Goal: Information Seeking & Learning: Compare options

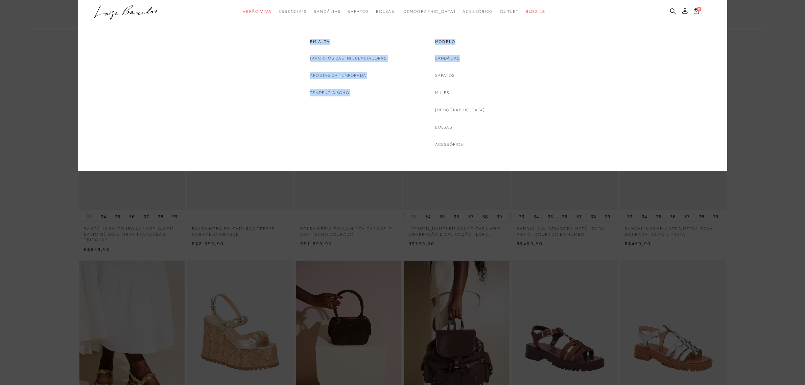
drag, startPoint x: 278, startPoint y: 57, endPoint x: 523, endPoint y: 48, distance: 245.0
click at [523, 48] on div "Em alta Favoritos das Influenciadoras Apostas da Temporada Tendência Boho Model…" at bounding box center [399, 88] width 604 height 119
click at [450, 92] on link "Mules" at bounding box center [442, 92] width 15 height 7
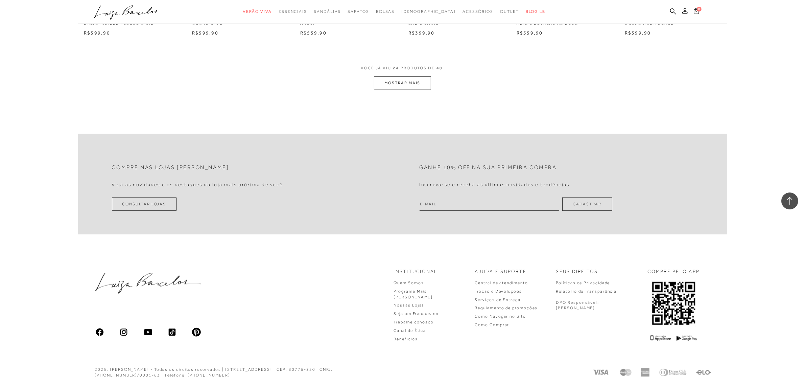
scroll to position [828, 0]
click at [418, 82] on button "MOSTRAR MAIS" at bounding box center [402, 82] width 57 height 13
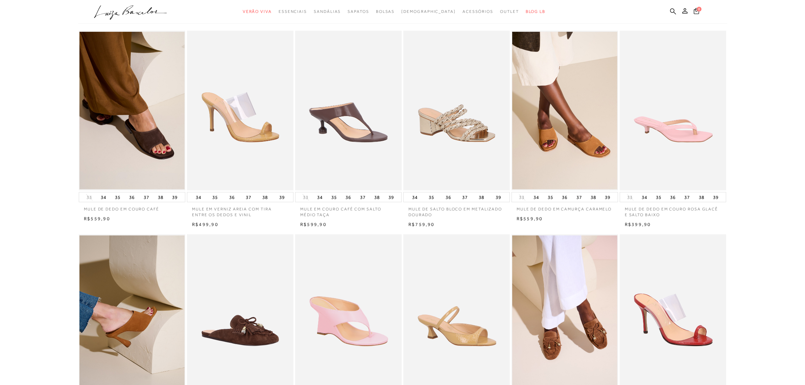
scroll to position [0, 0]
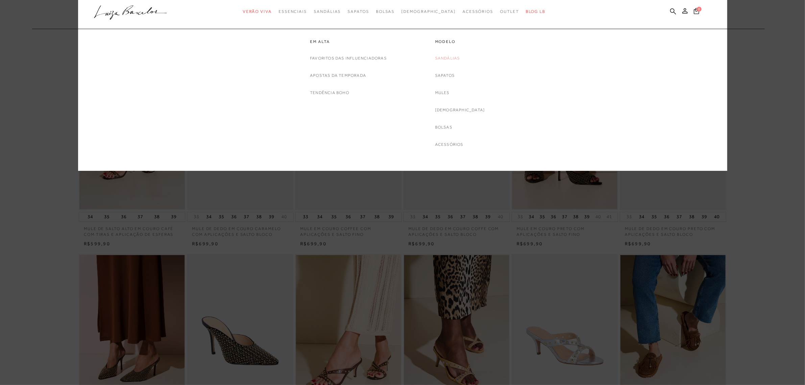
click at [460, 58] on link "Sandálias" at bounding box center [447, 58] width 25 height 7
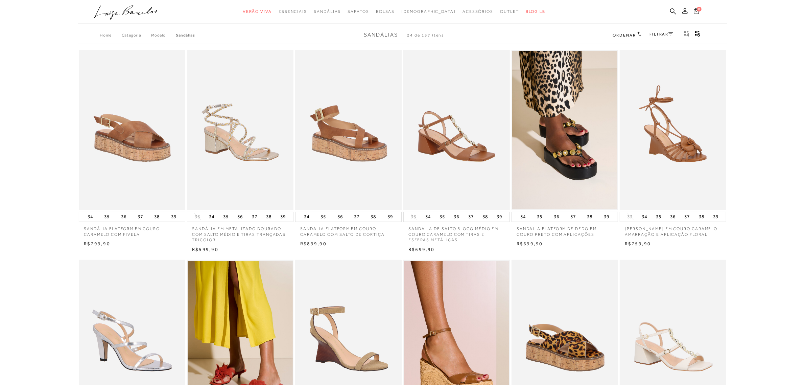
click at [766, 194] on body "Página da coleção de Sandálias está carregada categoryHeader .a{fill-rule:eveno…" at bounding box center [402, 192] width 805 height 385
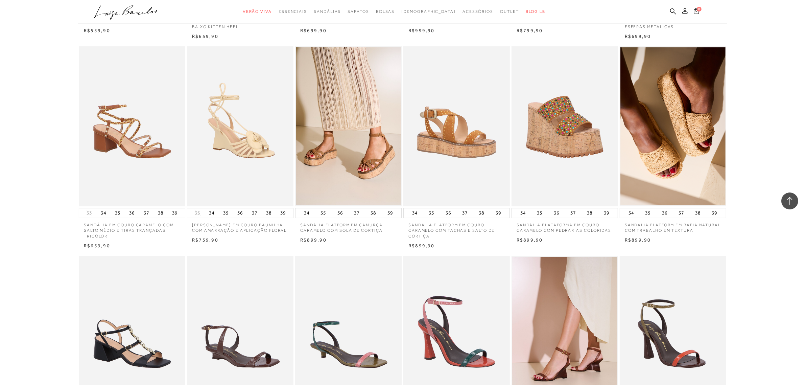
scroll to position [634, 0]
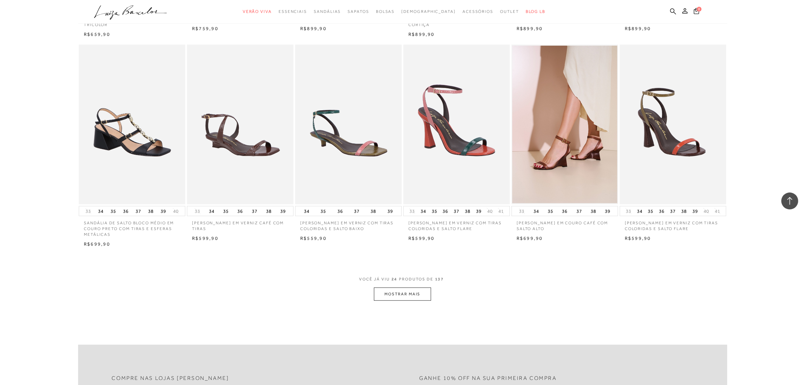
click at [411, 292] on button "MOSTRAR MAIS" at bounding box center [402, 293] width 57 height 13
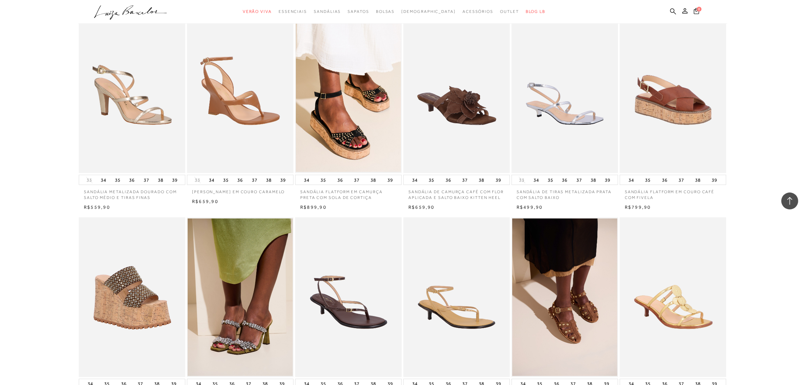
scroll to position [1394, 0]
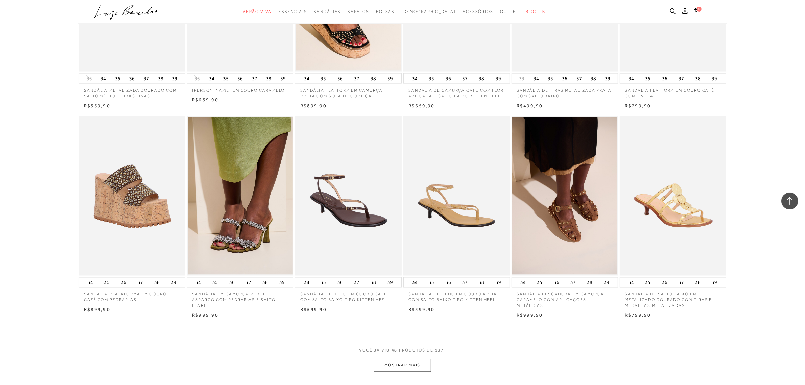
click at [412, 368] on button "MOSTRAR MAIS" at bounding box center [402, 365] width 57 height 13
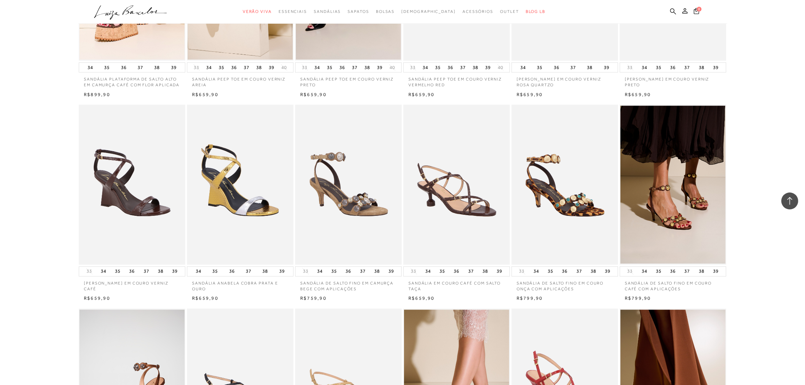
scroll to position [2240, 0]
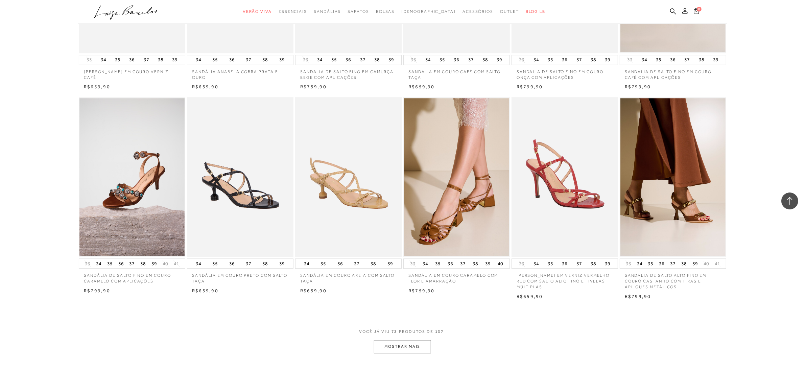
click at [414, 337] on span "VOCÊ JÁ VIU 72 PRODUTOS DE 137" at bounding box center [402, 334] width 87 height 12
click at [418, 341] on button "MOSTRAR MAIS" at bounding box center [402, 346] width 57 height 13
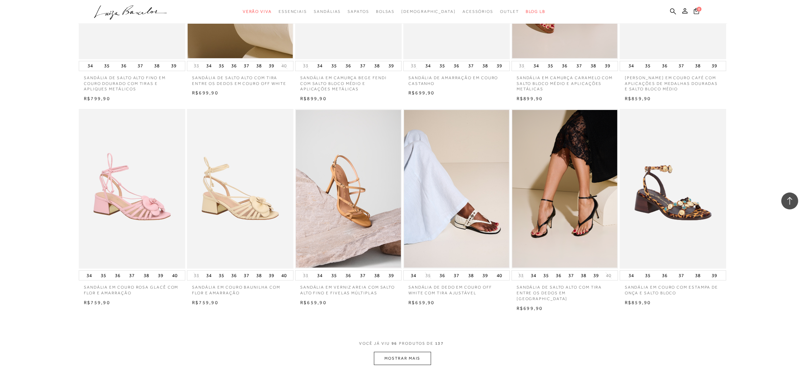
scroll to position [3085, 0]
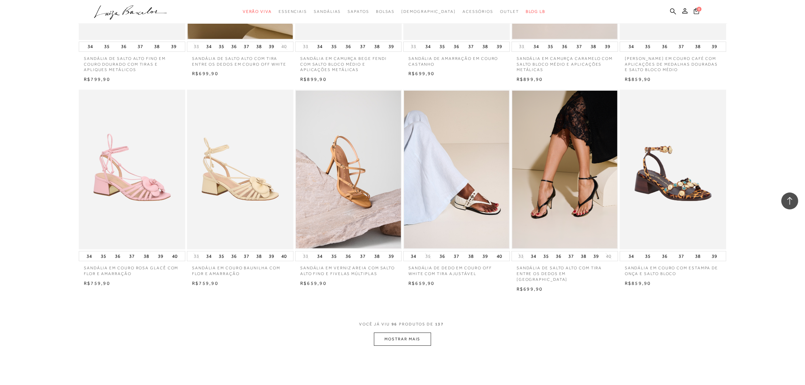
click at [419, 337] on button "MOSTRAR MAIS" at bounding box center [402, 338] width 57 height 13
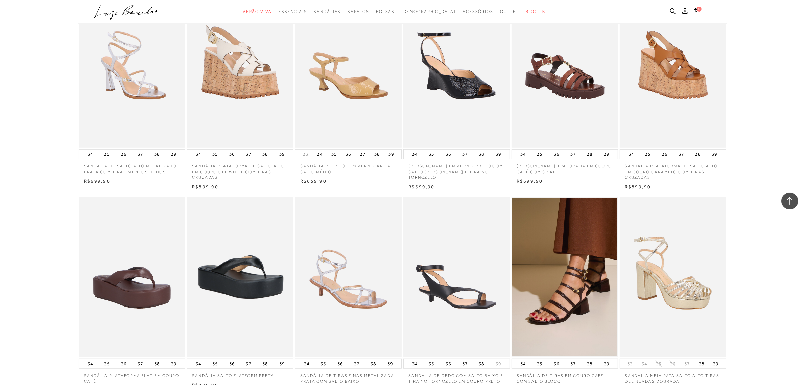
scroll to position [3888, 0]
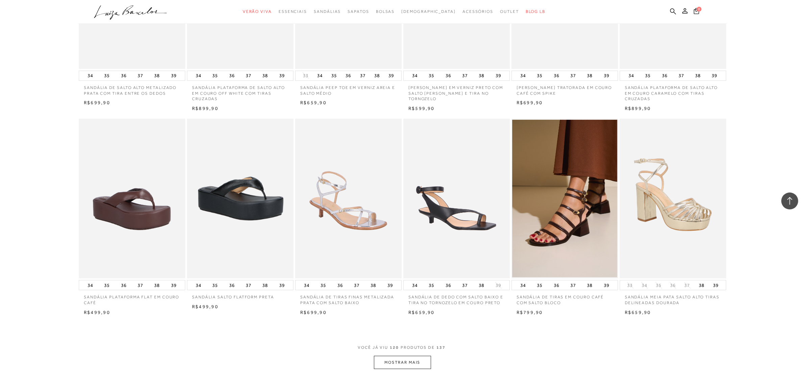
click at [413, 357] on button "MOSTRAR MAIS" at bounding box center [402, 362] width 57 height 13
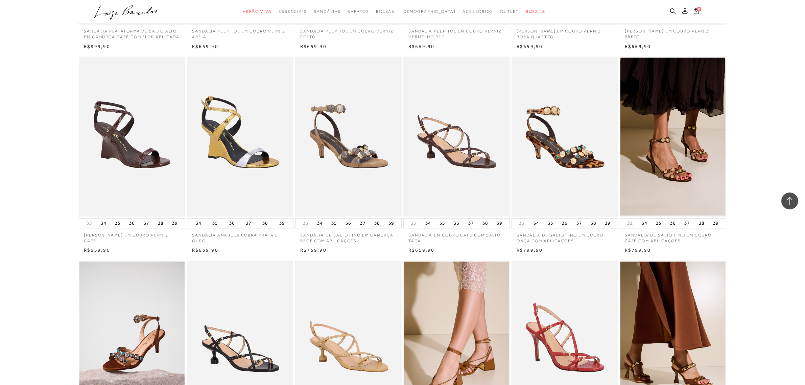
scroll to position [1986, 0]
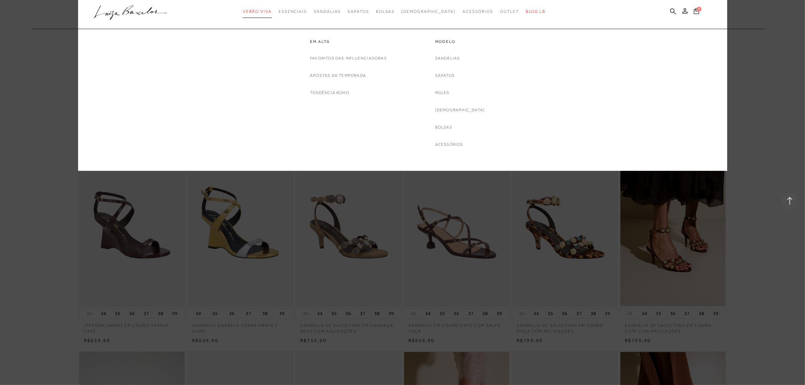
click at [272, 13] on span "Verão Viva" at bounding box center [257, 11] width 29 height 5
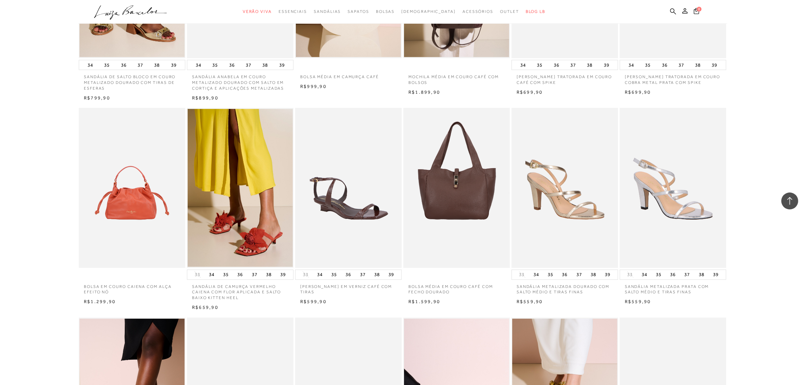
scroll to position [380, 0]
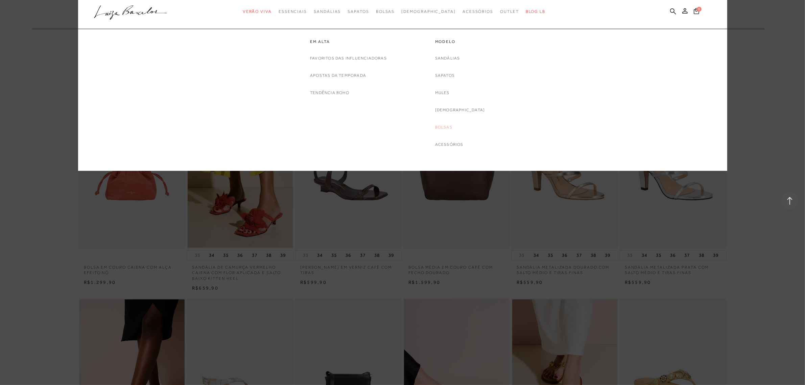
click at [452, 128] on link "Bolsas" at bounding box center [443, 127] width 17 height 7
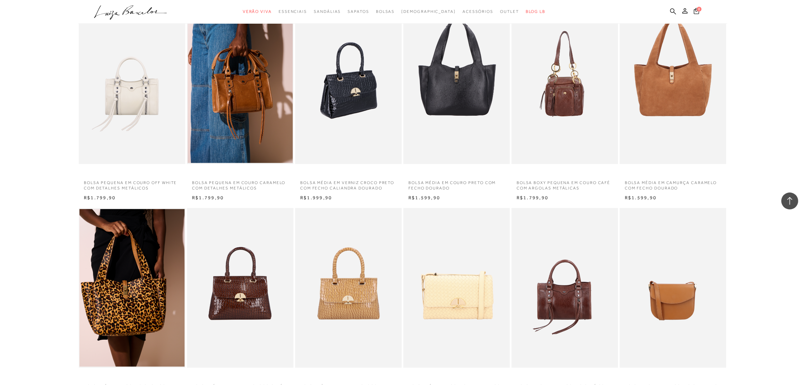
scroll to position [634, 0]
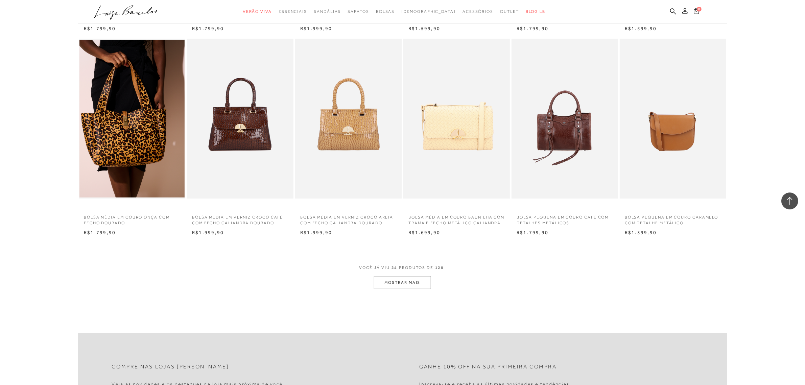
click at [400, 286] on button "MOSTRAR MAIS" at bounding box center [402, 282] width 57 height 13
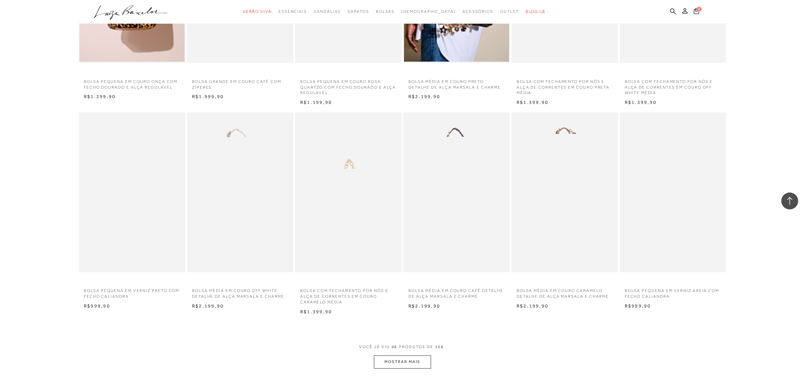
scroll to position [1394, 0]
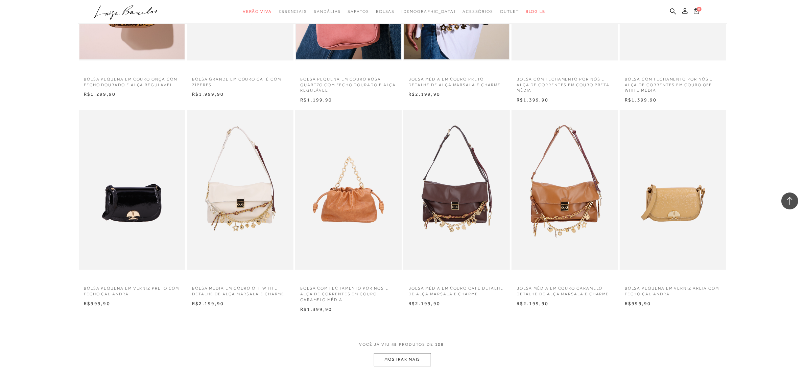
click at [427, 366] on button "MOSTRAR MAIS" at bounding box center [402, 359] width 57 height 13
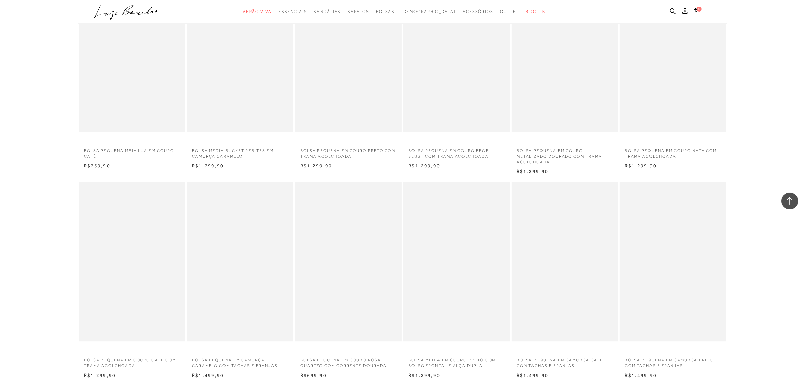
scroll to position [2324, 0]
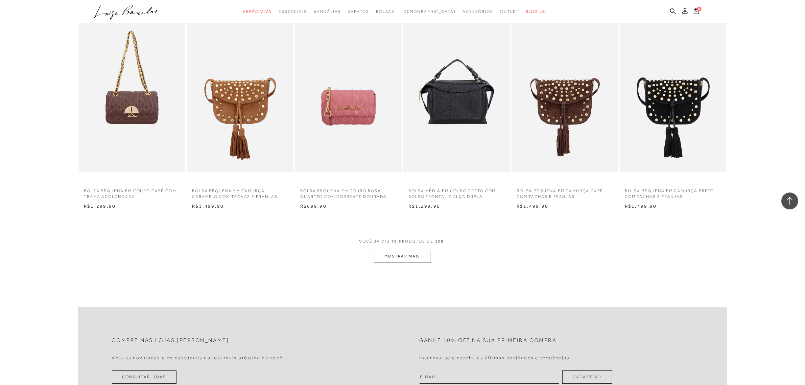
click at [426, 260] on button "MOSTRAR MAIS" at bounding box center [402, 255] width 57 height 13
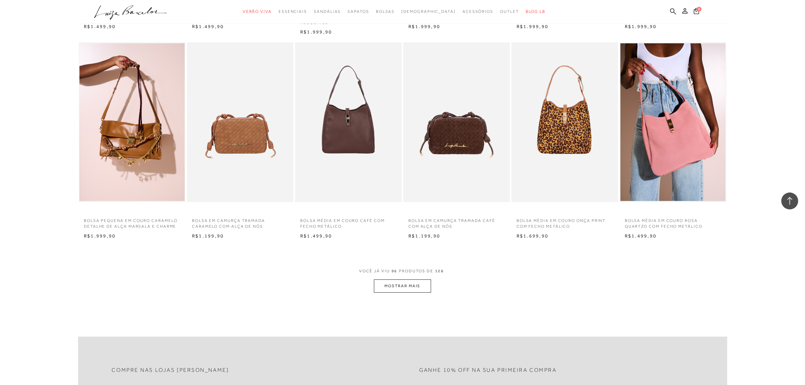
scroll to position [3127, 0]
click at [405, 290] on button "MOSTRAR MAIS" at bounding box center [402, 285] width 57 height 13
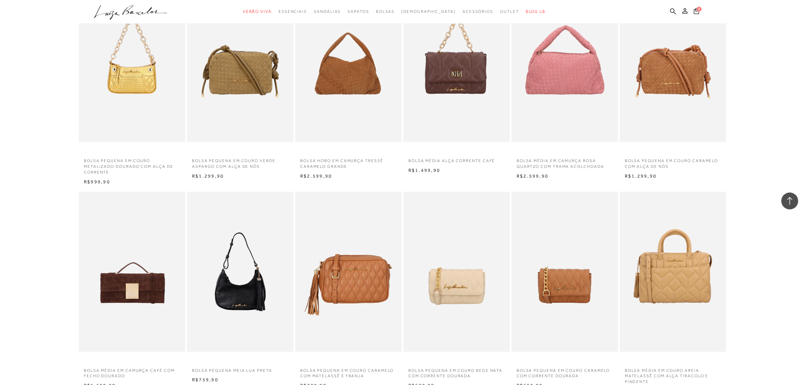
scroll to position [4014, 0]
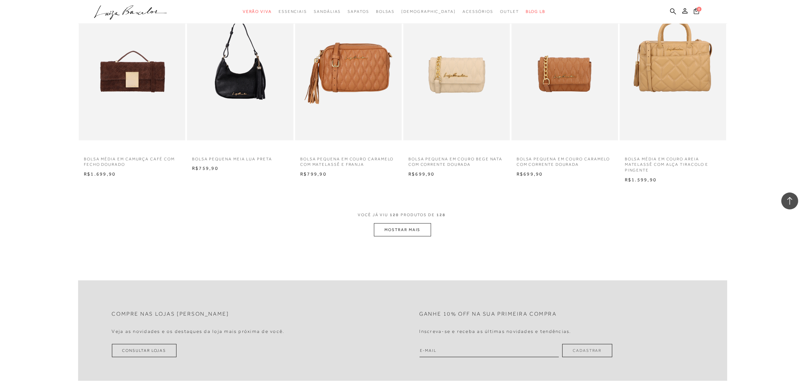
click at [423, 233] on button "MOSTRAR MAIS" at bounding box center [402, 229] width 57 height 13
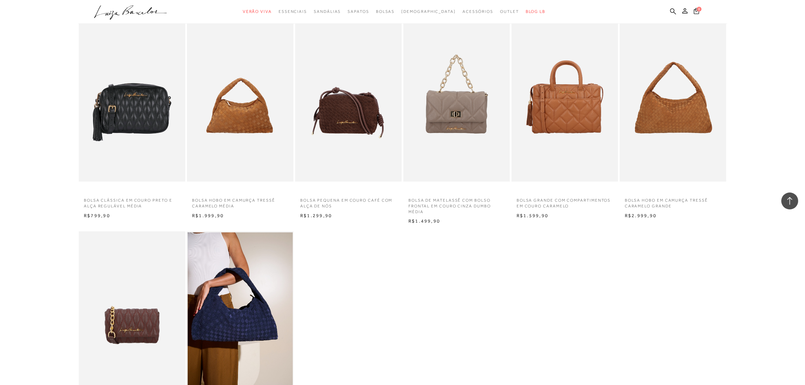
scroll to position [4268, 0]
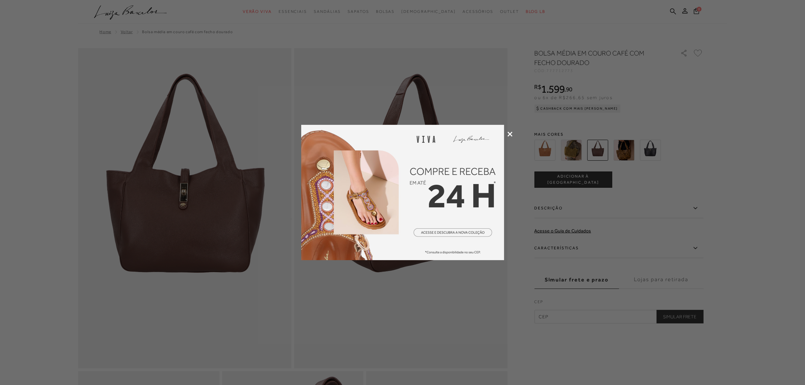
click at [513, 133] on div at bounding box center [402, 192] width 805 height 385
click at [508, 133] on icon at bounding box center [509, 134] width 5 height 5
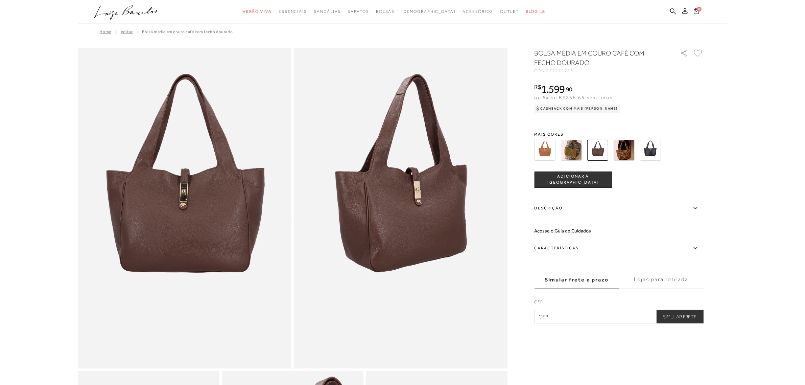
click at [747, 156] on body "Página de detalhes do produto de BOLSA MÉDIA EM COURO CAFÉ COM FECHO DOURADO es…" at bounding box center [402, 192] width 805 height 385
click at [752, 184] on body "Página de detalhes do produto de BOLSA MÉDIA EM COURO CAFÉ COM FECHO DOURADO es…" at bounding box center [402, 192] width 805 height 385
click at [637, 198] on label "Descrição" at bounding box center [618, 208] width 169 height 20
click at [0, 0] on input "Descrição" at bounding box center [0, 0] width 0 height 0
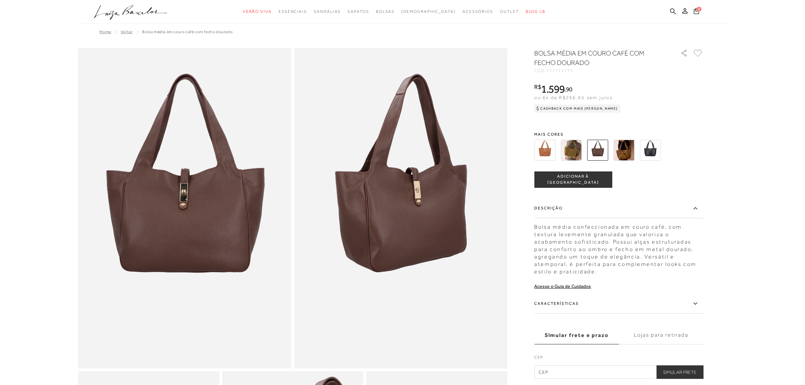
click at [629, 150] on img at bounding box center [624, 150] width 21 height 21
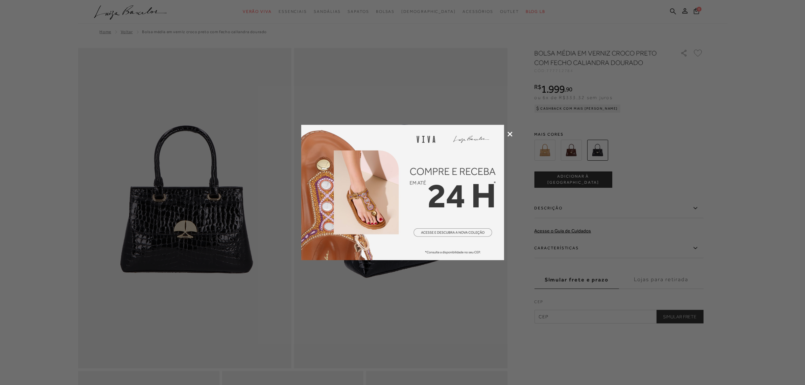
click at [746, 144] on div at bounding box center [402, 192] width 805 height 385
click at [509, 133] on icon at bounding box center [509, 134] width 5 height 5
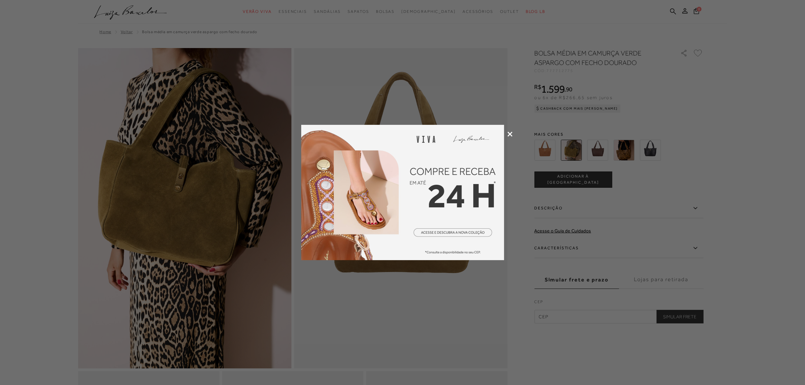
click at [509, 133] on icon at bounding box center [509, 134] width 5 height 5
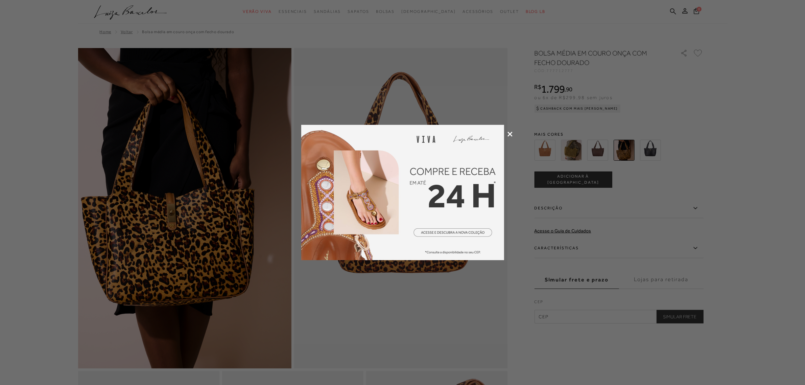
click at [511, 134] on icon at bounding box center [509, 134] width 5 height 5
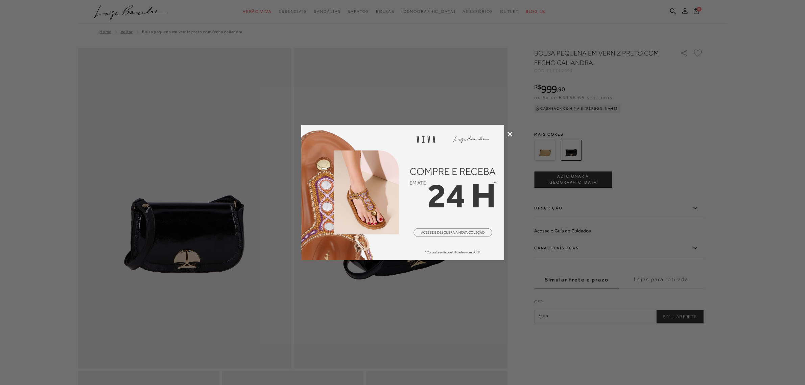
click at [508, 131] on div at bounding box center [402, 192] width 805 height 385
click at [509, 136] on icon at bounding box center [509, 134] width 5 height 5
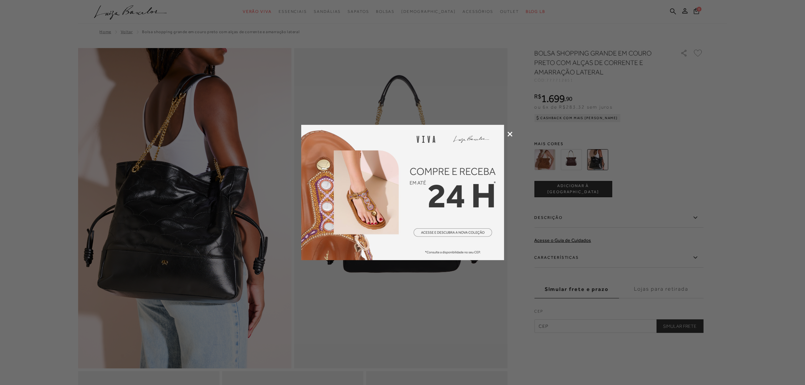
click at [663, 149] on div at bounding box center [402, 192] width 805 height 385
click at [511, 132] on icon at bounding box center [509, 134] width 5 height 5
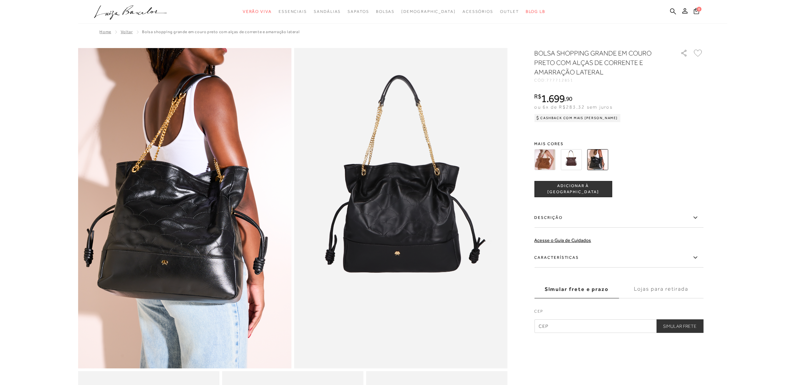
click at [744, 161] on body "Página de detalhes do produto de BOLSA SHOPPING GRANDE EM COURO PRETO COM ALÇAS…" at bounding box center [402, 192] width 805 height 385
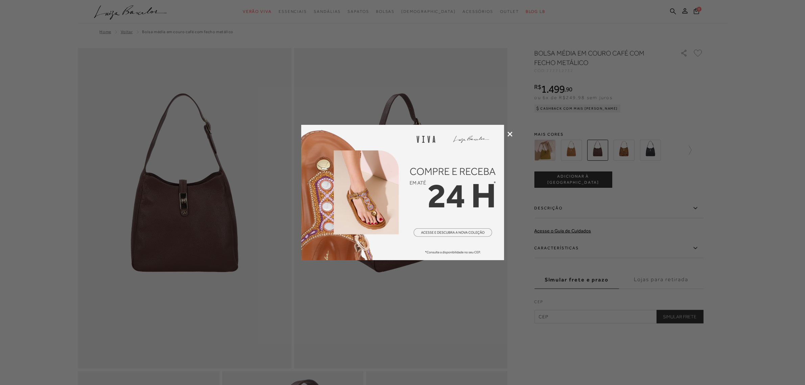
click at [30, 196] on div at bounding box center [402, 192] width 805 height 385
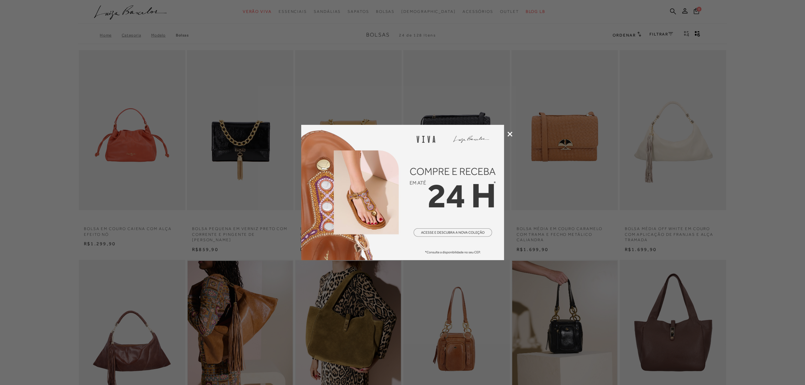
click at [511, 133] on icon at bounding box center [509, 134] width 5 height 5
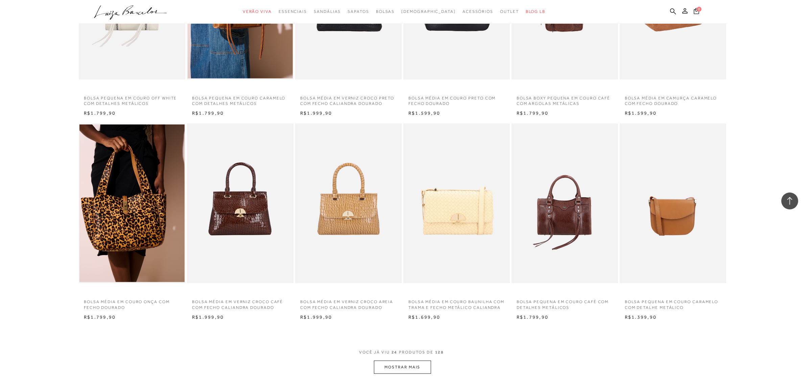
scroll to position [592, 0]
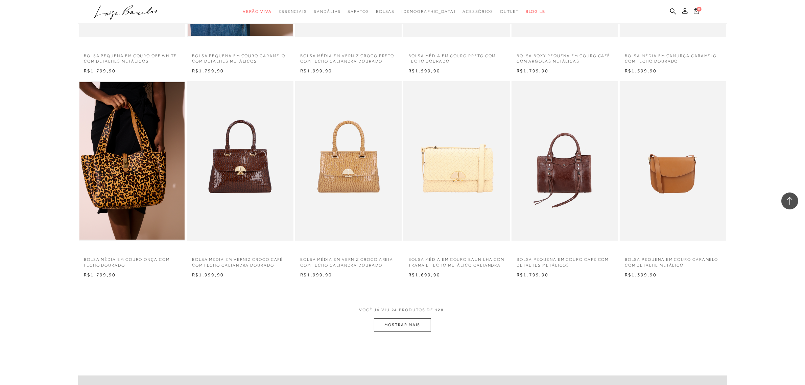
click at [389, 326] on button "MOSTRAR MAIS" at bounding box center [402, 324] width 57 height 13
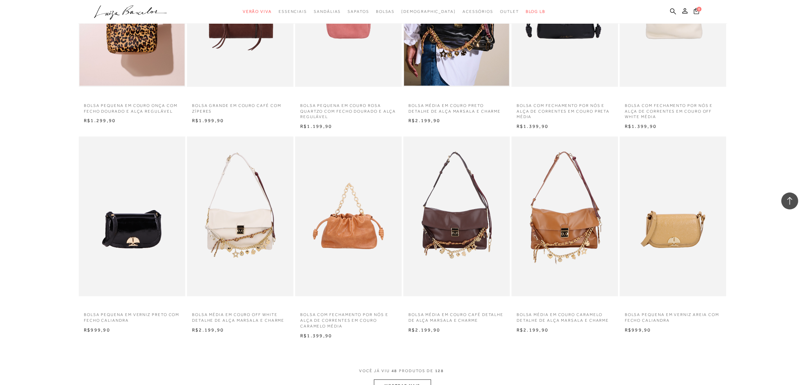
scroll to position [1394, 0]
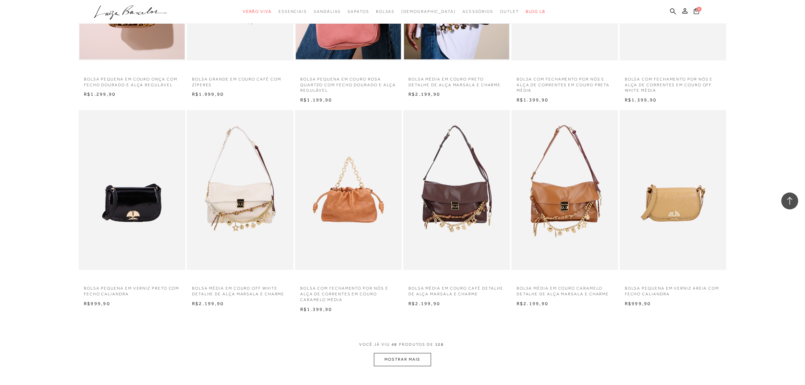
click at [393, 363] on button "MOSTRAR MAIS" at bounding box center [402, 359] width 57 height 13
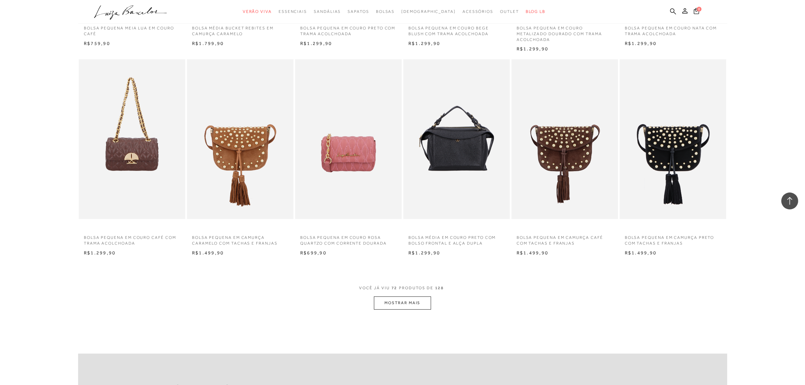
scroll to position [2282, 0]
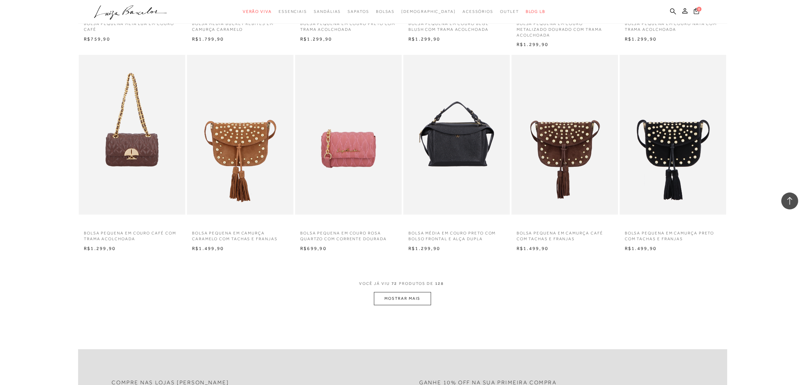
click at [384, 303] on button "MOSTRAR MAIS" at bounding box center [402, 298] width 57 height 13
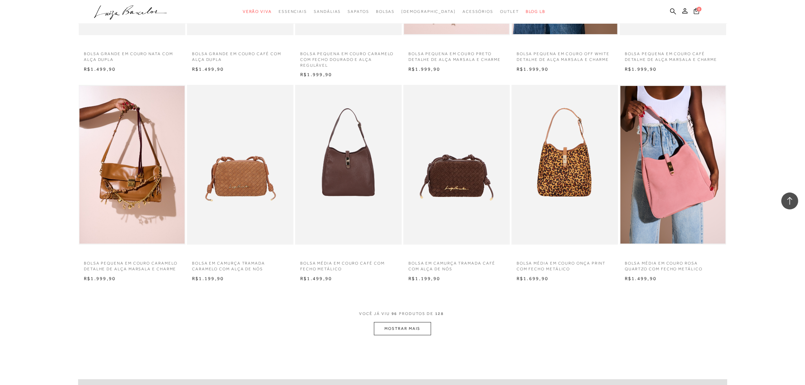
scroll to position [3085, 0]
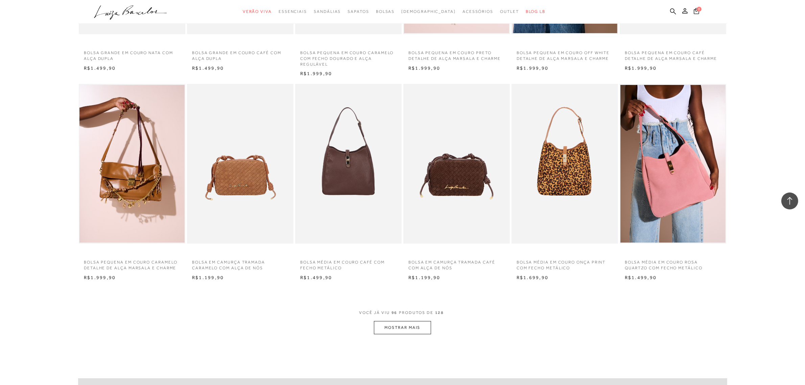
click at [419, 334] on button "MOSTRAR MAIS" at bounding box center [402, 327] width 57 height 13
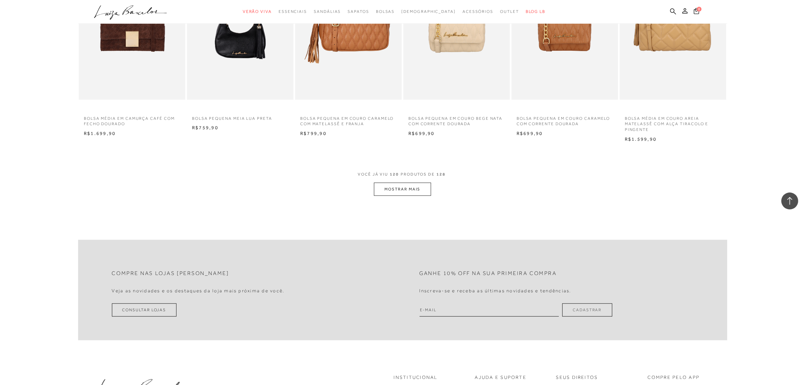
scroll to position [4057, 0]
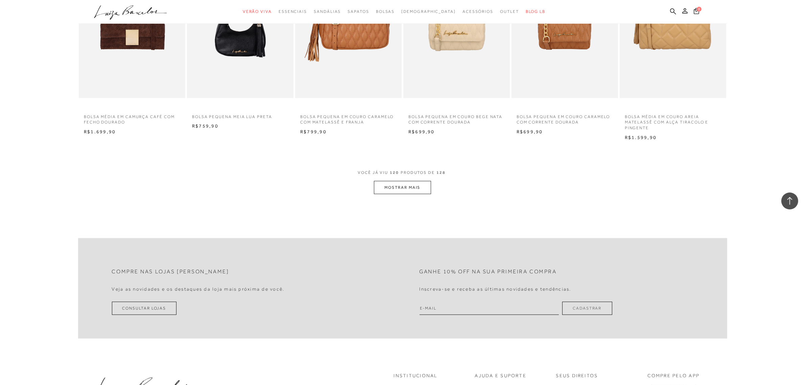
click at [396, 190] on button "MOSTRAR MAIS" at bounding box center [402, 187] width 57 height 13
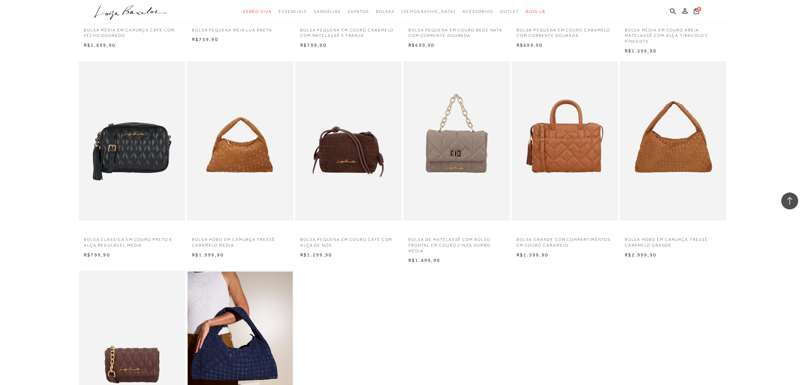
scroll to position [4226, 0]
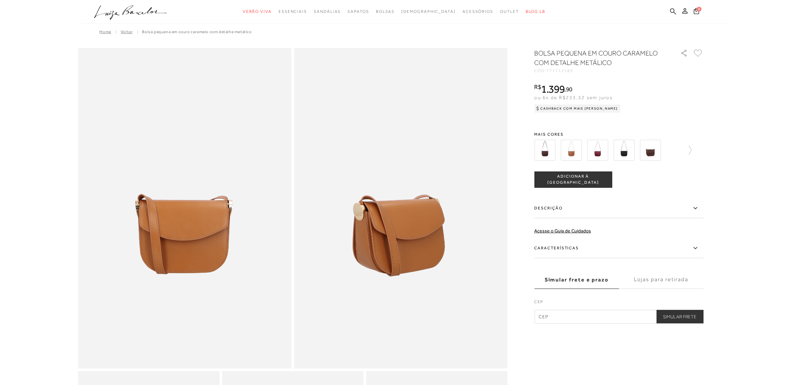
click at [651, 151] on img at bounding box center [650, 150] width 21 height 21
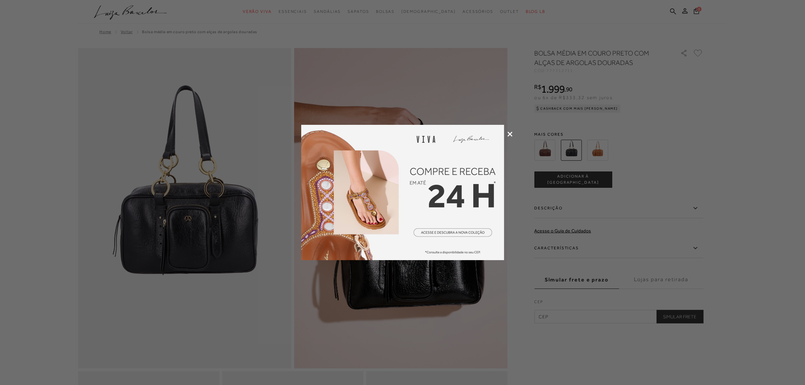
click at [517, 138] on div at bounding box center [402, 192] width 805 height 385
click at [509, 134] on icon at bounding box center [509, 134] width 5 height 5
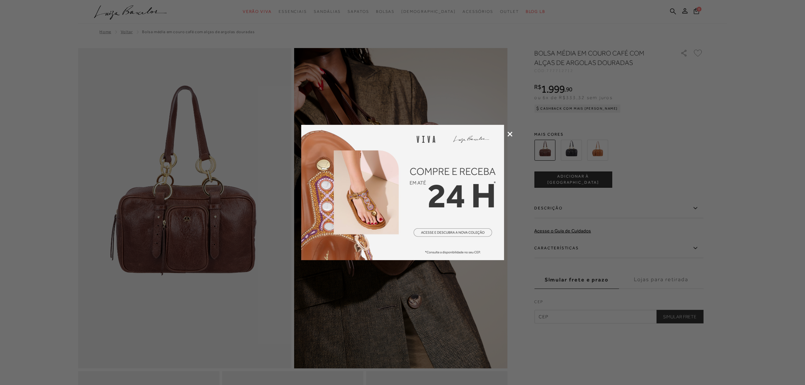
click at [727, 132] on div at bounding box center [402, 192] width 805 height 385
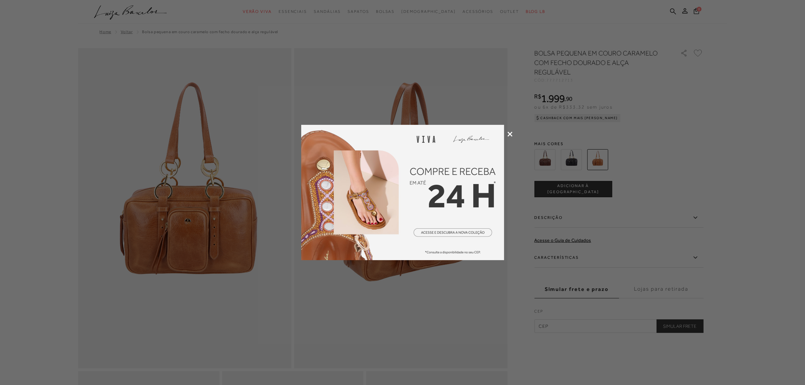
click at [507, 133] on icon at bounding box center [509, 134] width 5 height 5
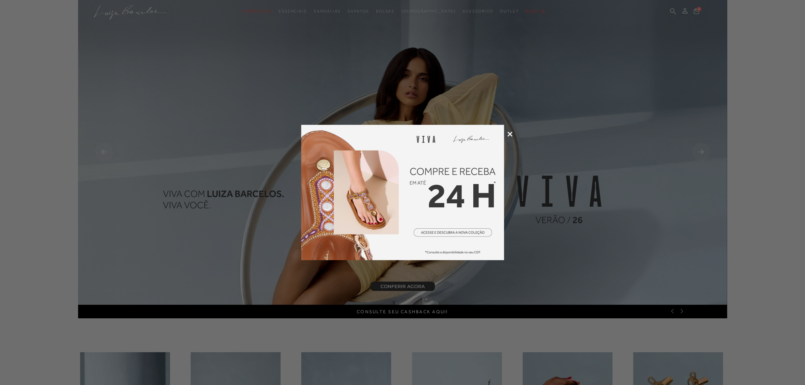
click at [508, 133] on icon at bounding box center [509, 134] width 5 height 5
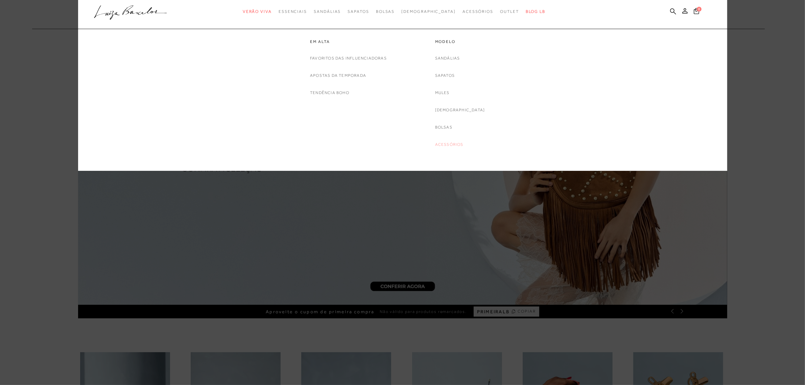
click at [454, 144] on link "Acessórios" at bounding box center [449, 144] width 28 height 7
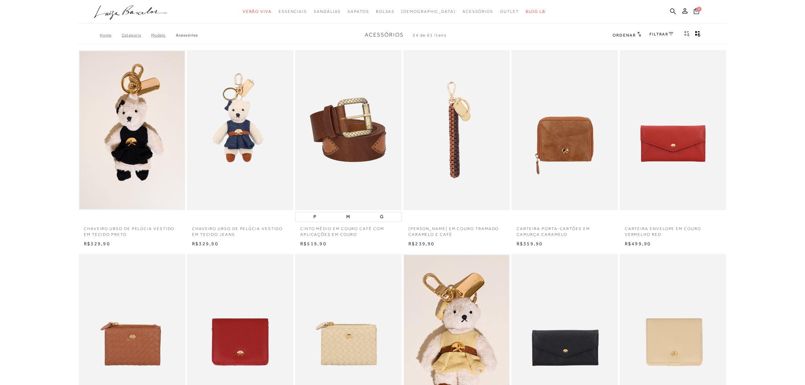
click at [777, 139] on body "Página da coleção de Acessórios está carregada categoryHeader .a{fill-rule:even…" at bounding box center [402, 192] width 805 height 385
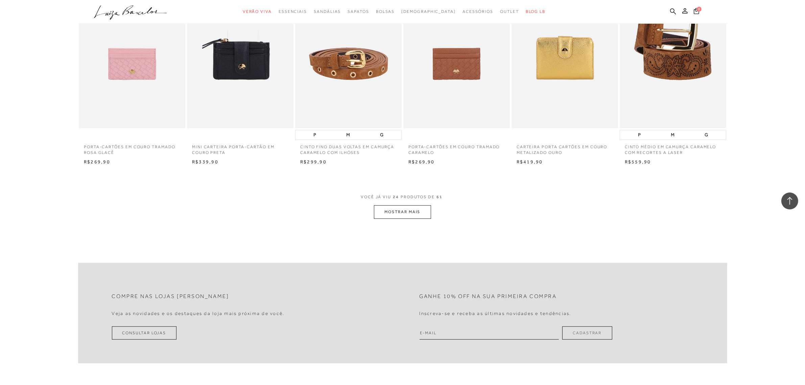
scroll to position [761, 0]
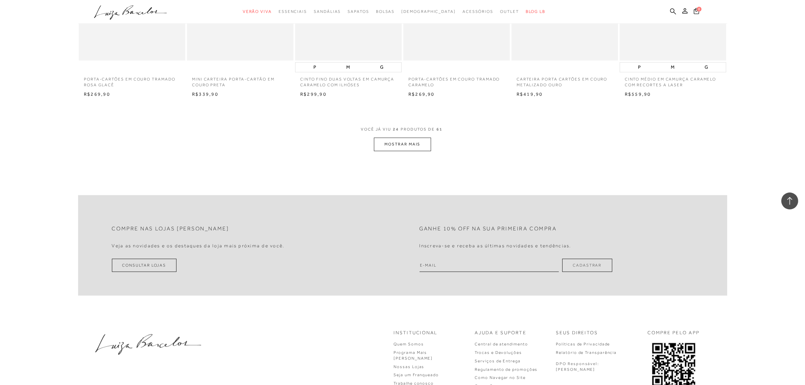
click at [408, 140] on button "MOSTRAR MAIS" at bounding box center [402, 144] width 57 height 13
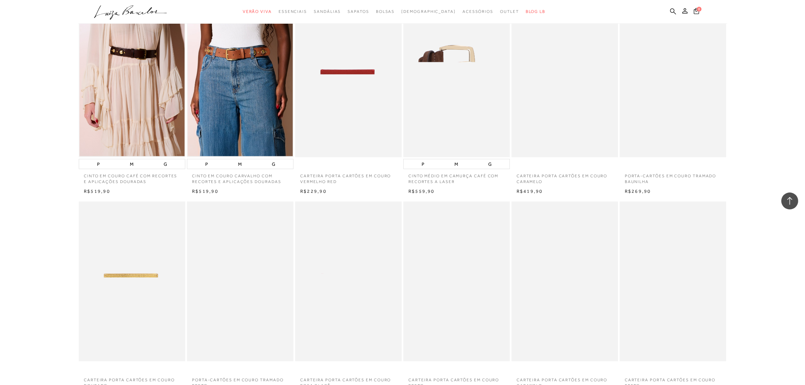
scroll to position [930, 0]
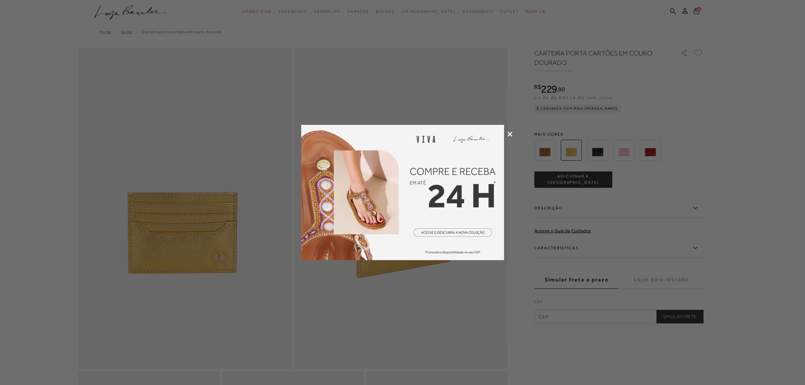
drag, startPoint x: 0, startPoint y: 0, endPoint x: 509, endPoint y: 134, distance: 526.8
click at [509, 134] on icon at bounding box center [509, 134] width 5 height 5
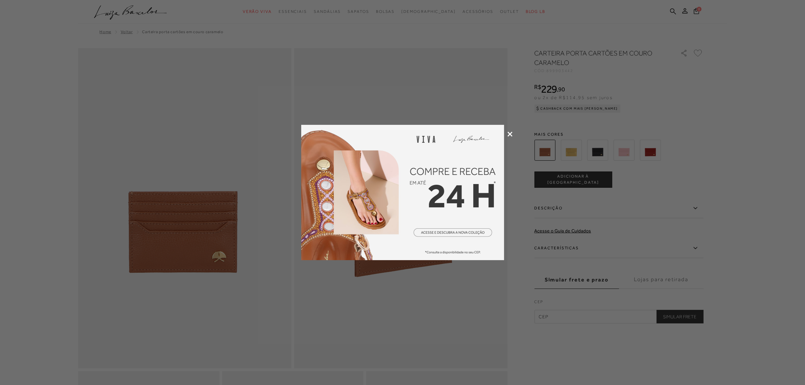
click at [509, 132] on icon at bounding box center [509, 134] width 5 height 5
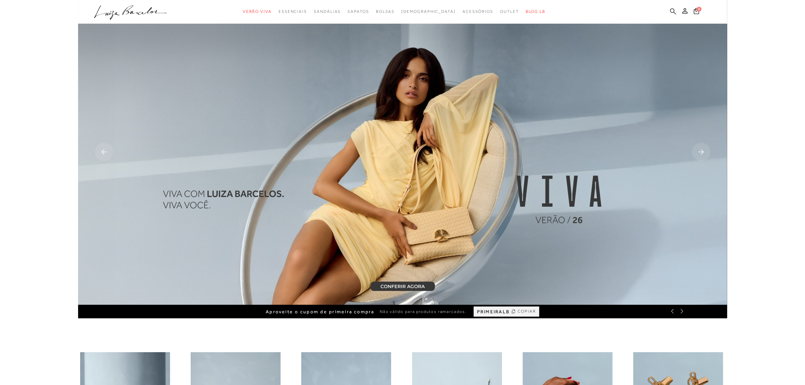
click at [674, 10] on icon at bounding box center [673, 11] width 6 height 6
click at [672, 9] on icon at bounding box center [673, 11] width 6 height 6
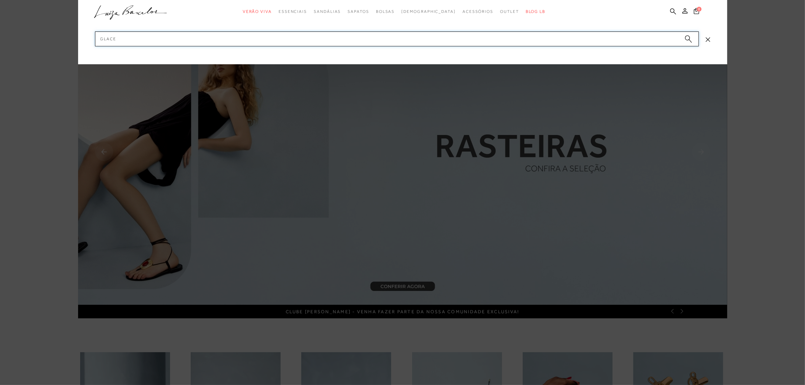
click at [653, 41] on input "GLACE" at bounding box center [397, 38] width 604 height 15
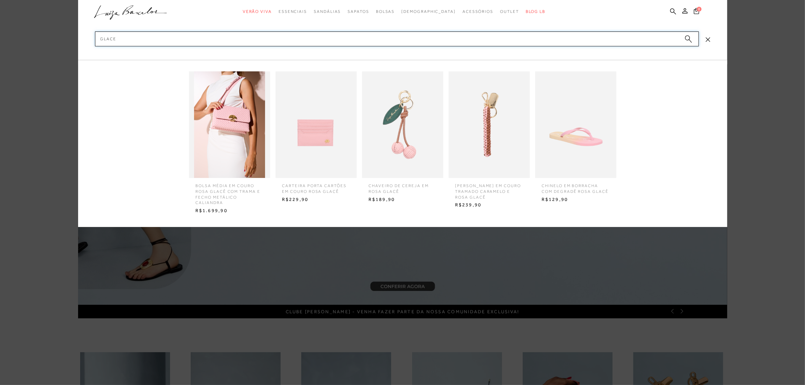
type input "GLACE"
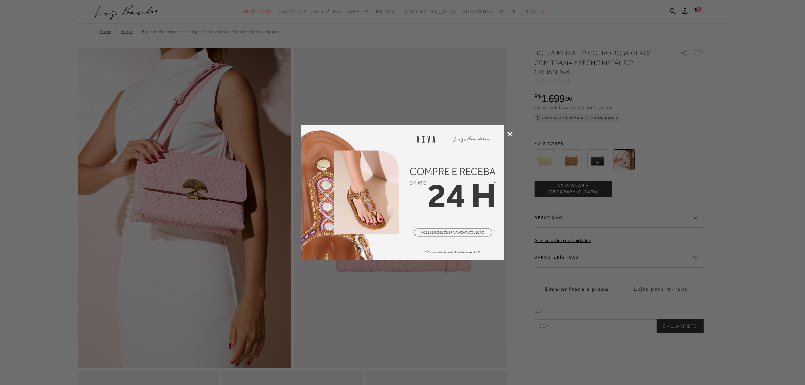
drag, startPoint x: 510, startPoint y: 133, endPoint x: 542, endPoint y: 100, distance: 45.0
click at [510, 133] on icon at bounding box center [509, 134] width 5 height 5
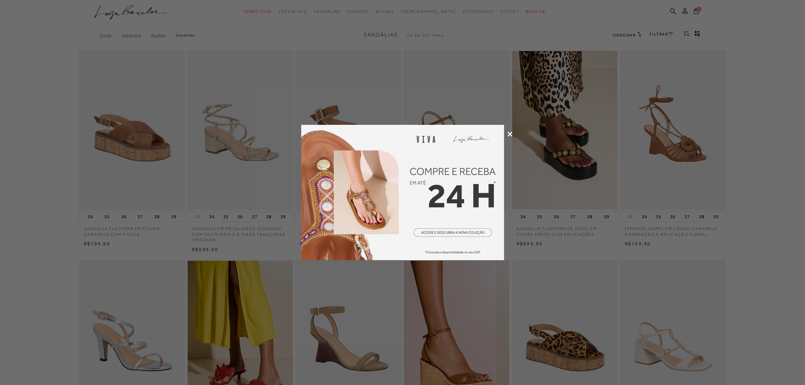
click at [768, 185] on div at bounding box center [402, 192] width 805 height 385
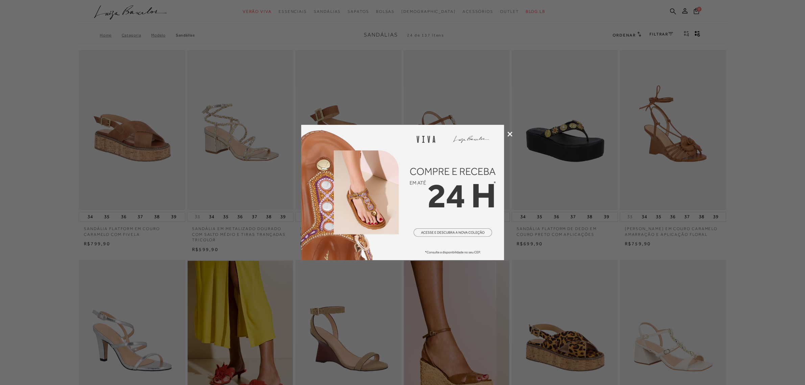
drag, startPoint x: 510, startPoint y: 133, endPoint x: 573, endPoint y: 176, distance: 75.9
click at [510, 133] on icon at bounding box center [509, 134] width 5 height 5
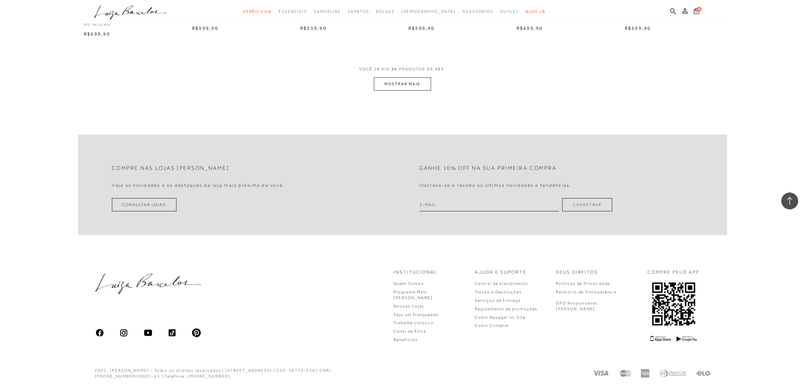
scroll to position [845, 0]
click at [417, 85] on button "MOSTRAR MAIS" at bounding box center [402, 82] width 57 height 13
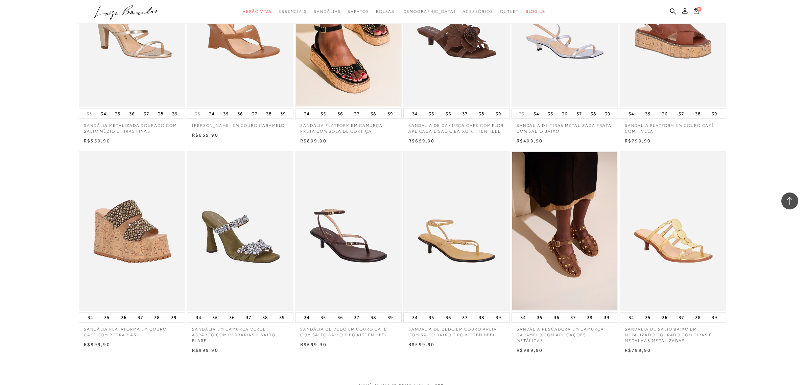
scroll to position [1479, 0]
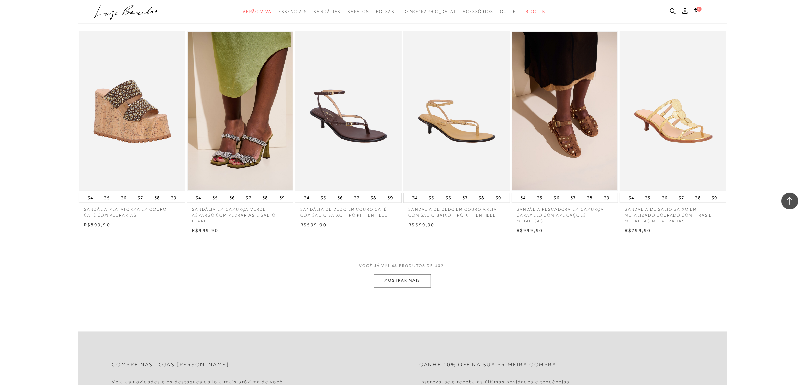
click at [401, 276] on button "MOSTRAR MAIS" at bounding box center [402, 280] width 57 height 13
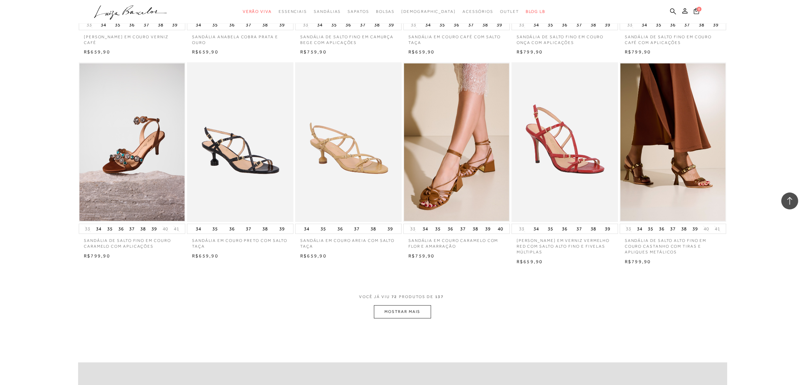
scroll to position [2366, 0]
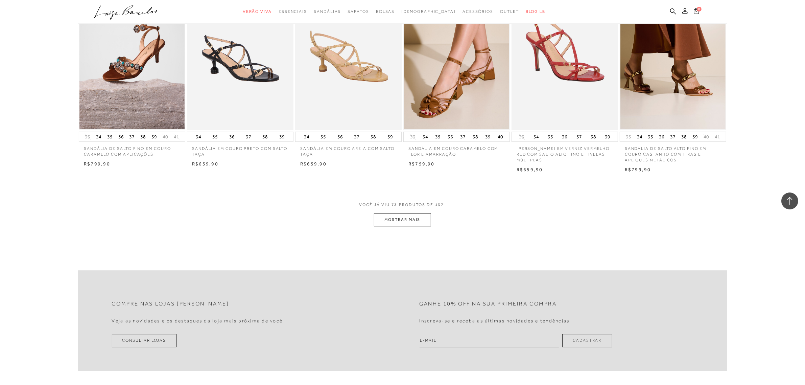
click at [393, 221] on button "MOSTRAR MAIS" at bounding box center [402, 219] width 57 height 13
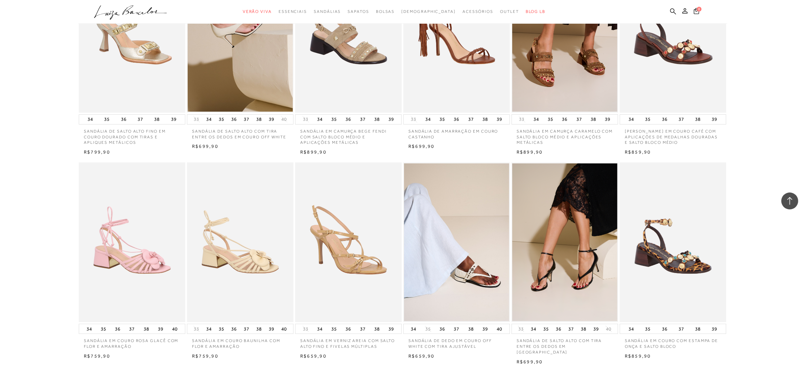
scroll to position [3212, 0]
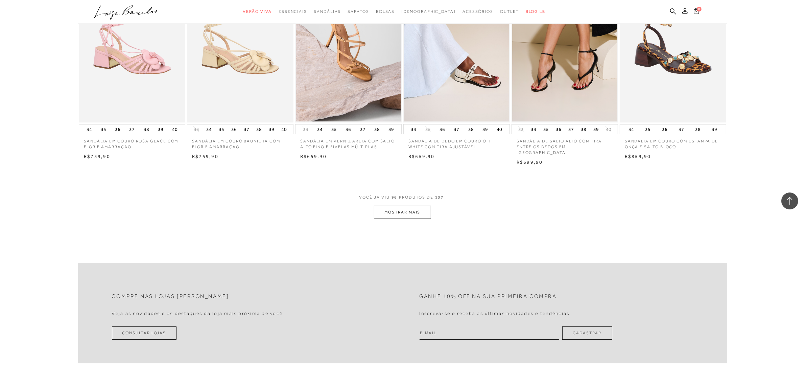
click at [394, 199] on span "VOCÊ JÁ VIU 96 PRODUTOS DE 137" at bounding box center [402, 199] width 87 height 12
click at [395, 207] on button "MOSTRAR MAIS" at bounding box center [402, 212] width 57 height 13
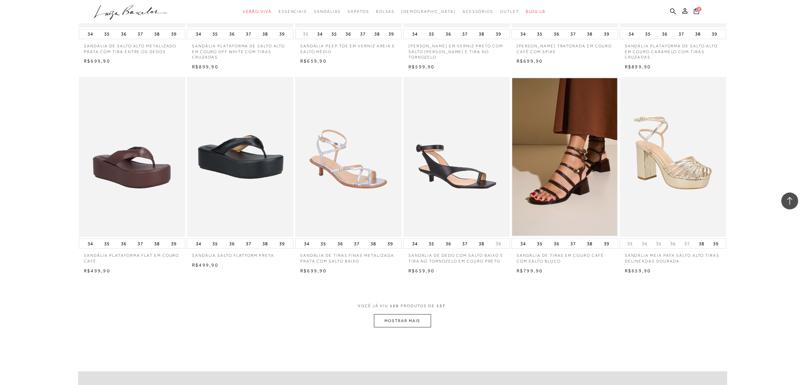
scroll to position [3930, 0]
click at [411, 317] on button "MOSTRAR MAIS" at bounding box center [402, 319] width 57 height 13
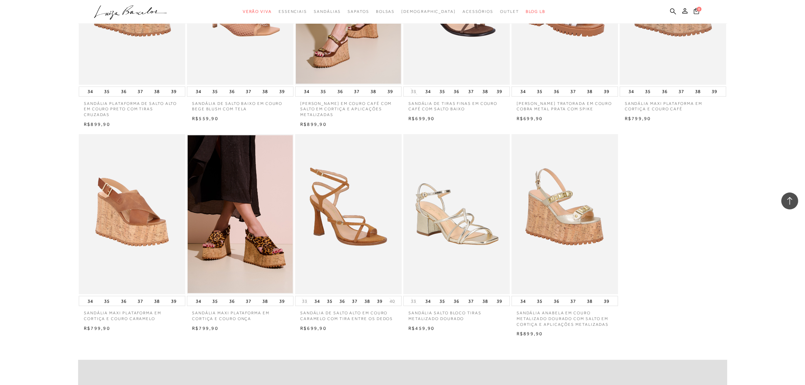
scroll to position [4564, 0]
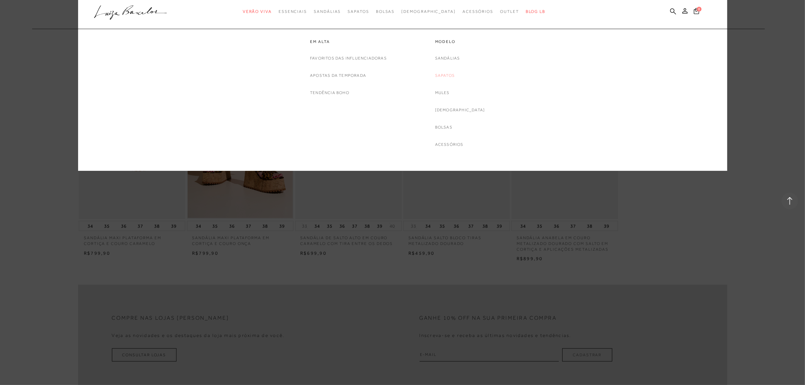
click at [455, 73] on link "Sapatos" at bounding box center [445, 75] width 20 height 7
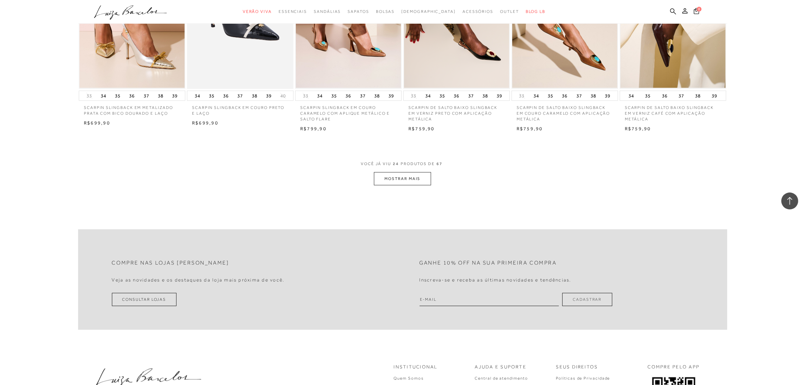
scroll to position [845, 0]
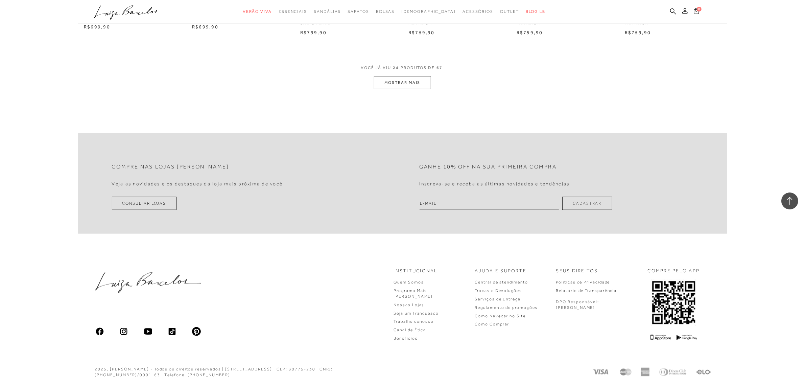
click at [403, 85] on button "MOSTRAR MAIS" at bounding box center [402, 82] width 57 height 13
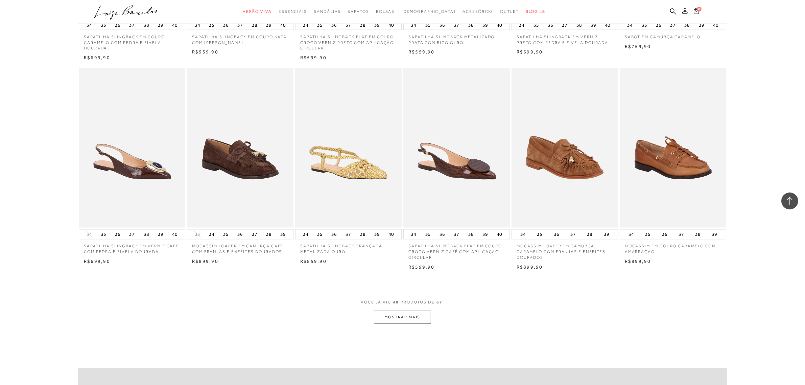
scroll to position [1606, 0]
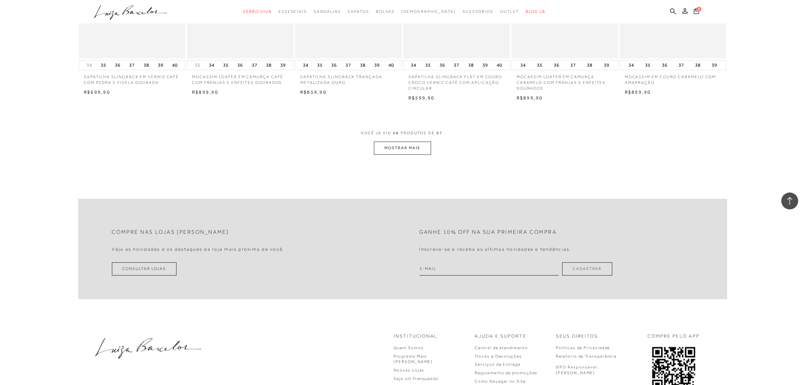
click at [411, 151] on button "MOSTRAR MAIS" at bounding box center [402, 148] width 57 height 13
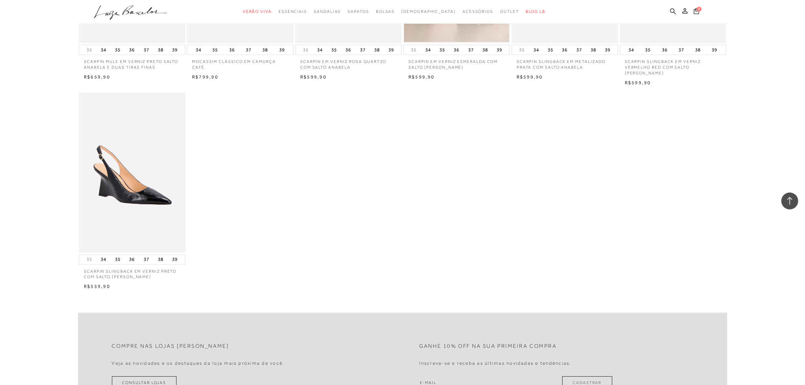
scroll to position [2240, 0]
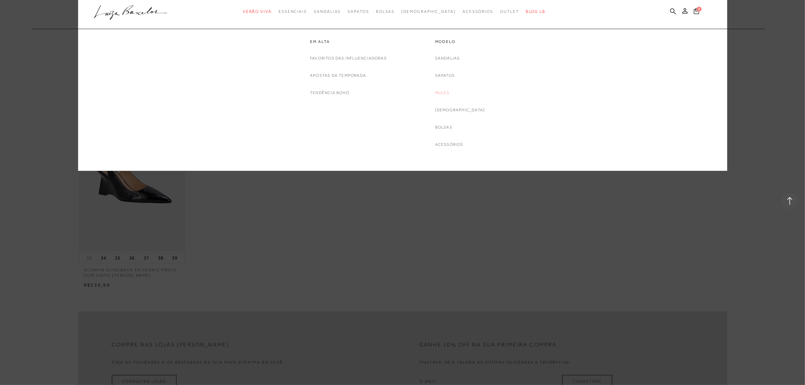
click at [450, 92] on link "Mules" at bounding box center [442, 92] width 15 height 7
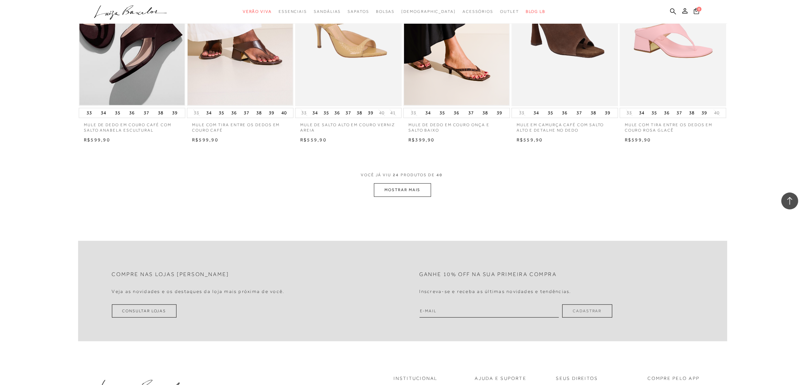
scroll to position [828, 0]
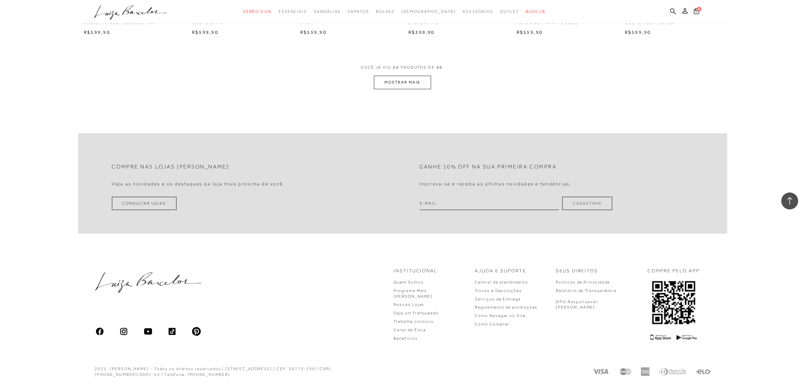
click at [413, 83] on button "MOSTRAR MAIS" at bounding box center [402, 82] width 57 height 13
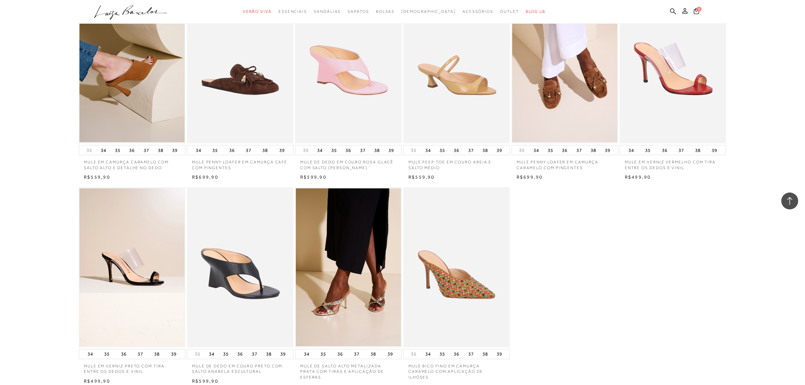
scroll to position [1209, 0]
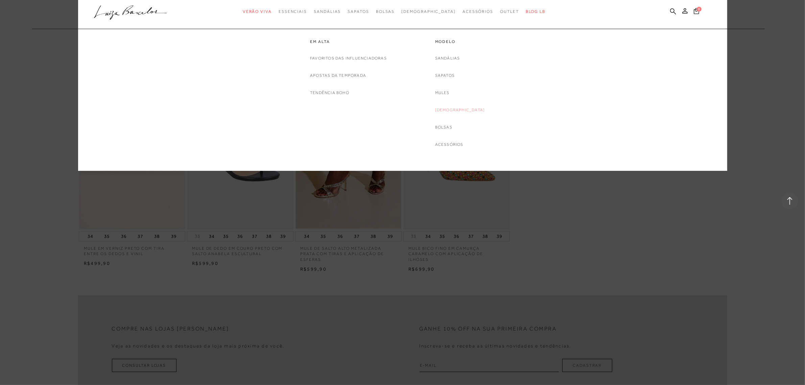
click at [458, 111] on link "[DEMOGRAPHIC_DATA]" at bounding box center [460, 109] width 50 height 7
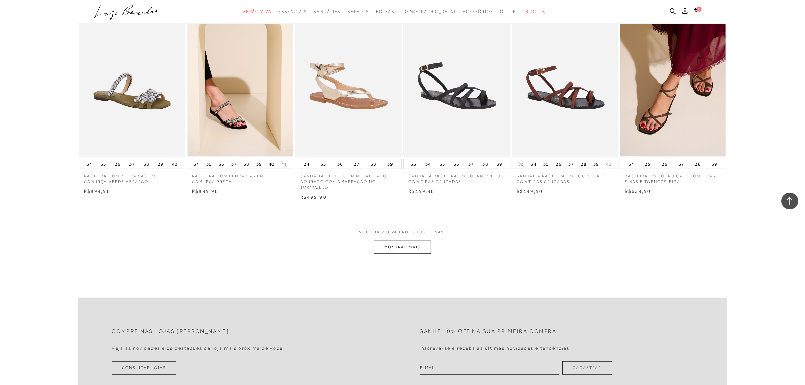
scroll to position [676, 0]
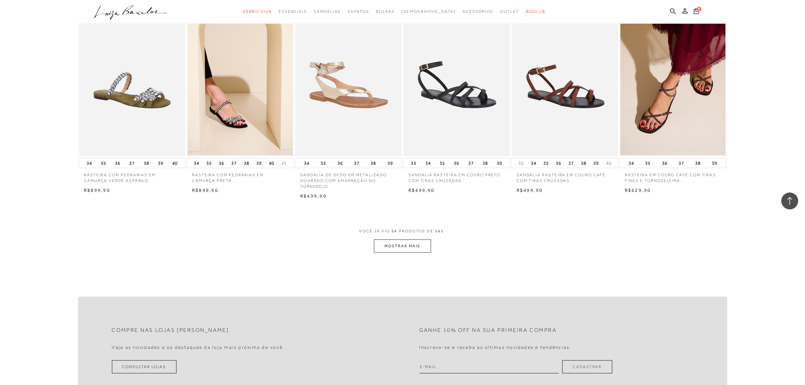
click at [387, 246] on button "MOSTRAR MAIS" at bounding box center [402, 245] width 57 height 13
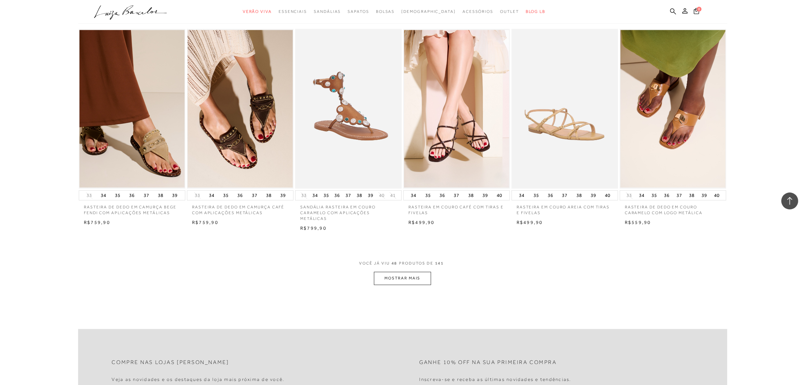
scroll to position [1479, 0]
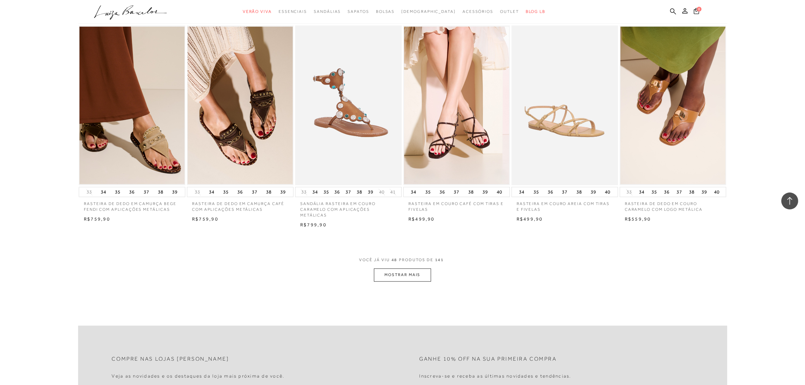
click at [406, 269] on button "MOSTRAR MAIS" at bounding box center [402, 274] width 57 height 13
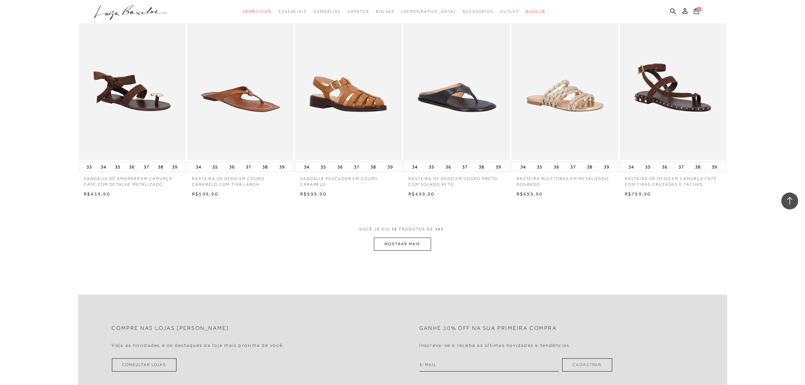
scroll to position [2451, 0]
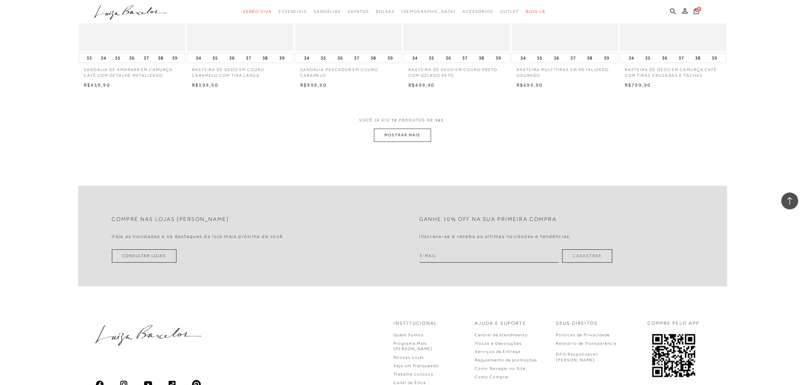
click at [422, 128] on button "MOSTRAR MAIS" at bounding box center [402, 134] width 57 height 13
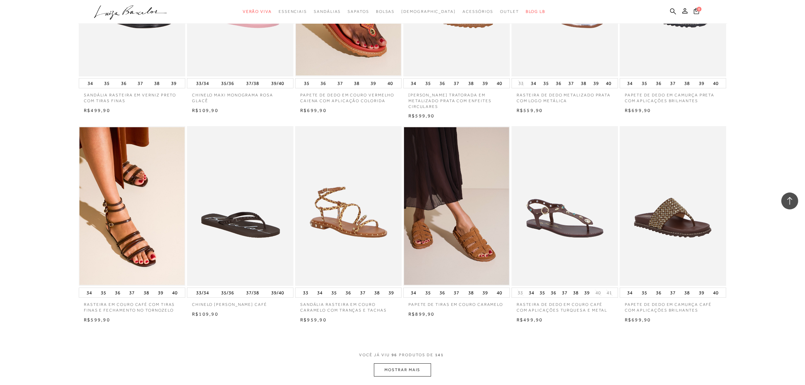
scroll to position [3169, 0]
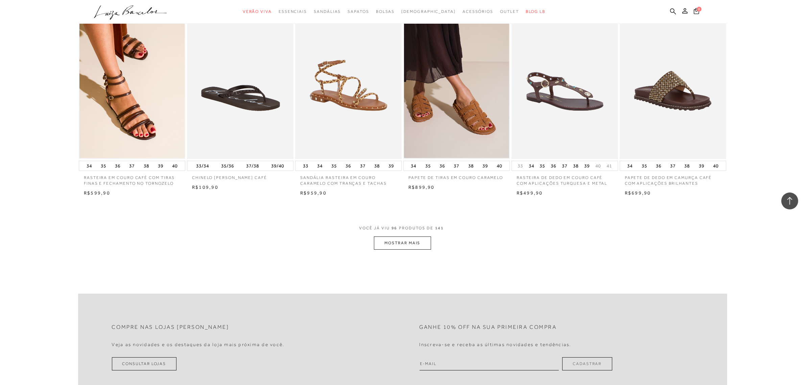
click at [409, 236] on button "MOSTRAR MAIS" at bounding box center [402, 242] width 57 height 13
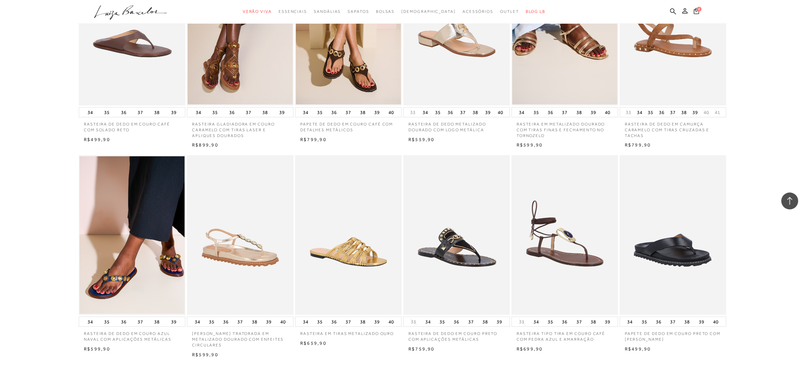
scroll to position [4014, 0]
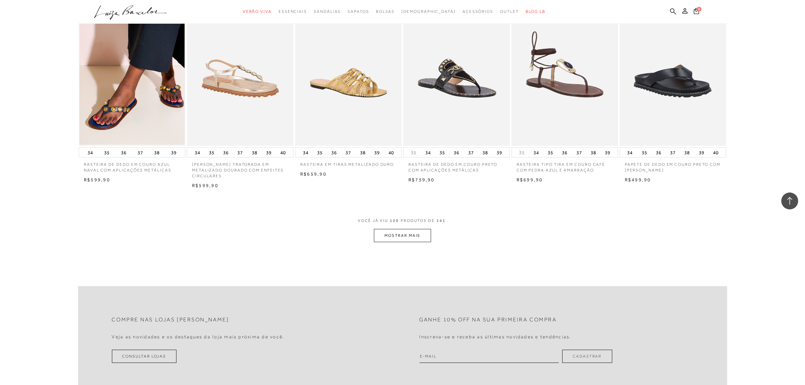
click at [411, 234] on button "MOSTRAR MAIS" at bounding box center [402, 235] width 57 height 13
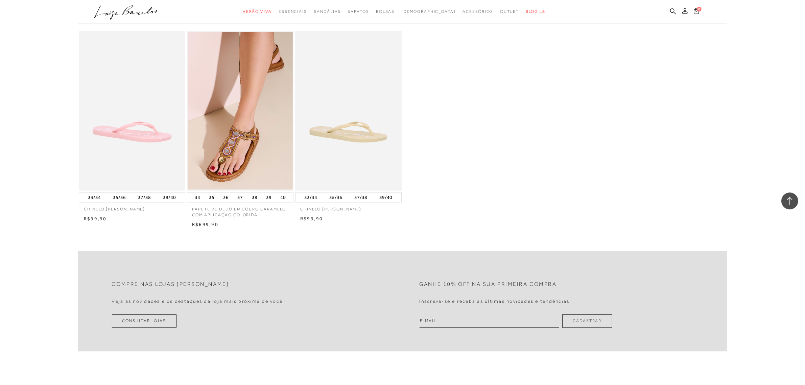
scroll to position [4817, 0]
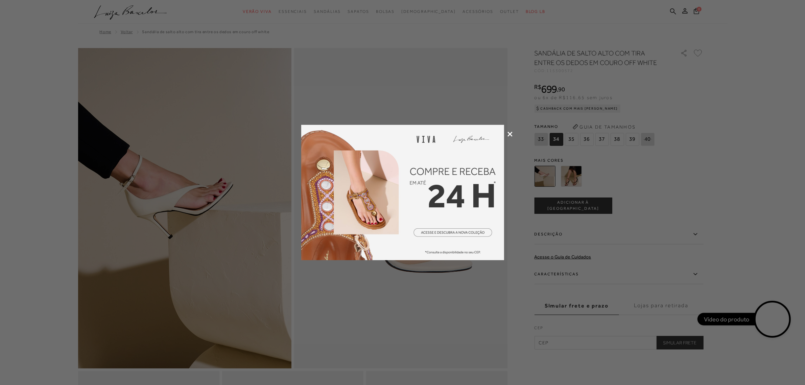
click at [740, 143] on div at bounding box center [402, 192] width 805 height 385
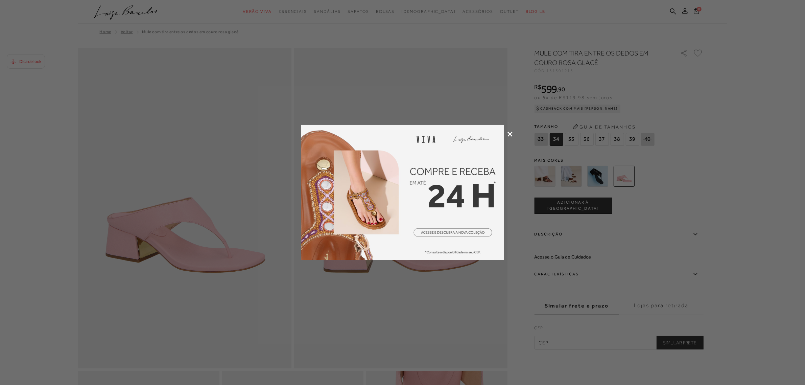
click at [491, 19] on div at bounding box center [402, 192] width 805 height 385
click at [510, 136] on icon at bounding box center [509, 134] width 5 height 5
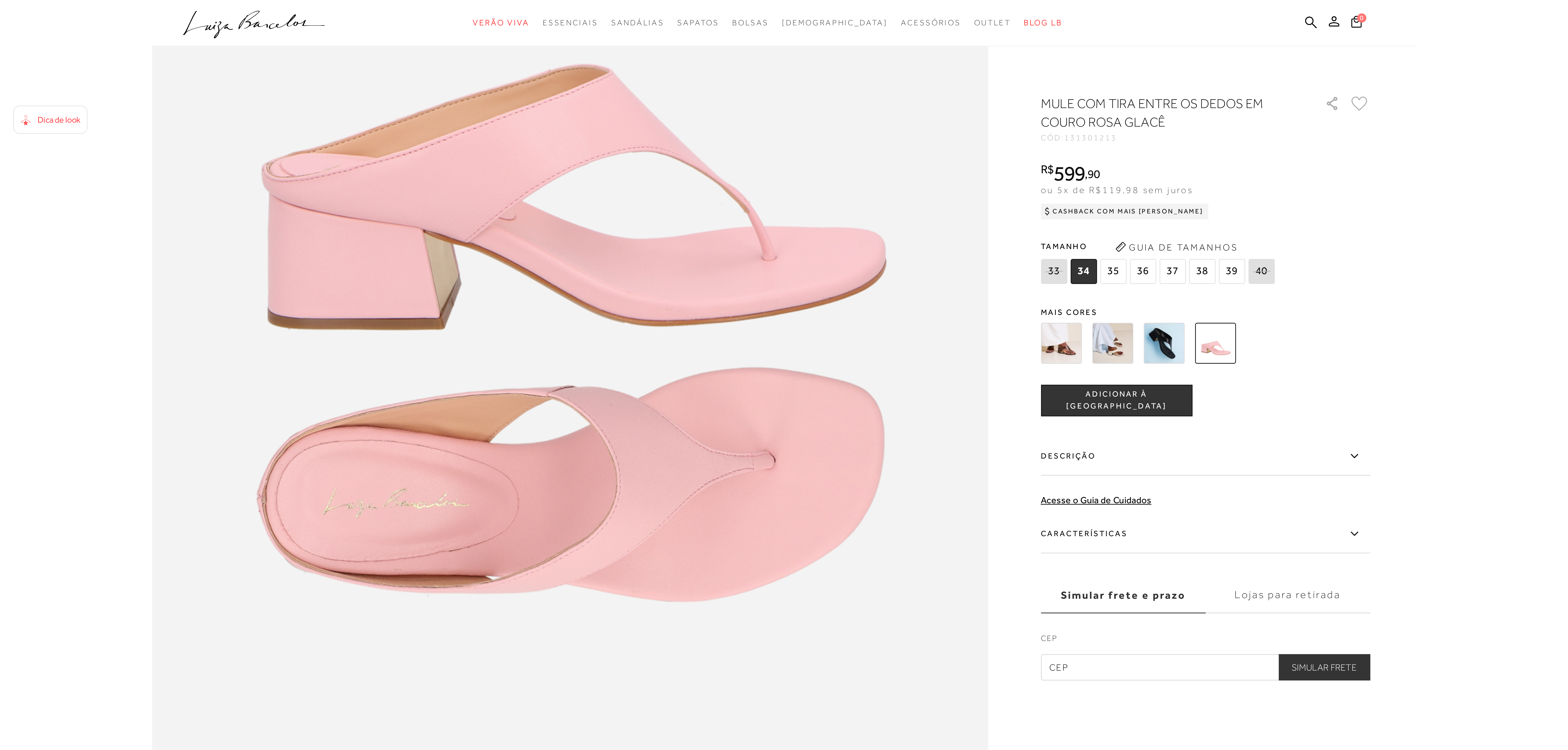
scroll to position [192, 0]
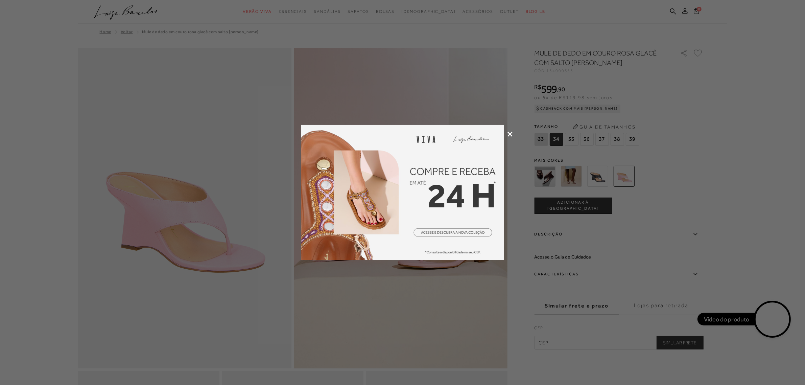
click at [512, 133] on div at bounding box center [402, 192] width 805 height 385
click at [510, 135] on icon at bounding box center [509, 134] width 5 height 5
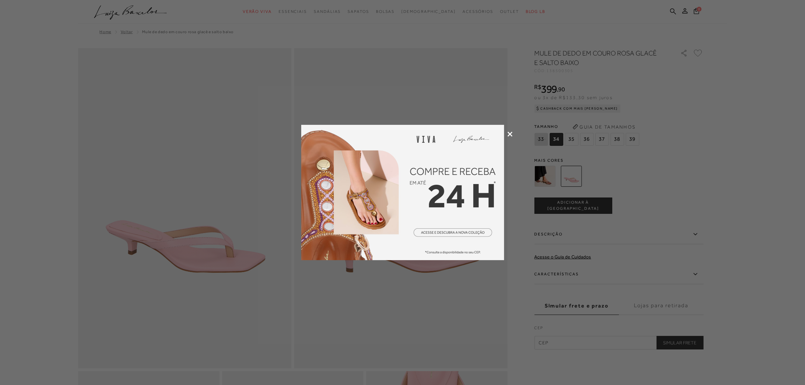
click at [509, 133] on icon at bounding box center [509, 134] width 5 height 5
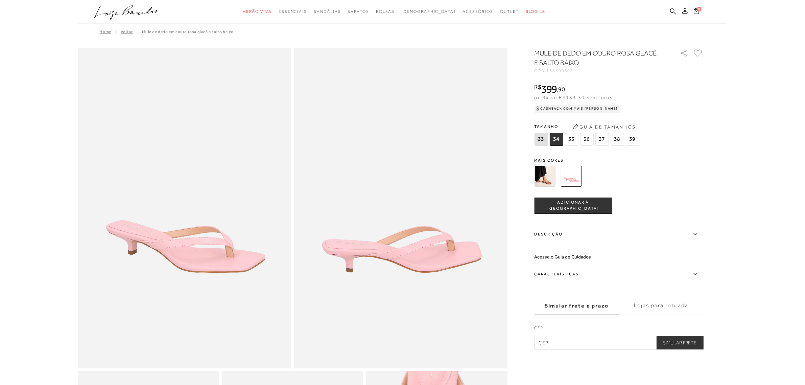
click at [671, 13] on icon at bounding box center [673, 11] width 6 height 6
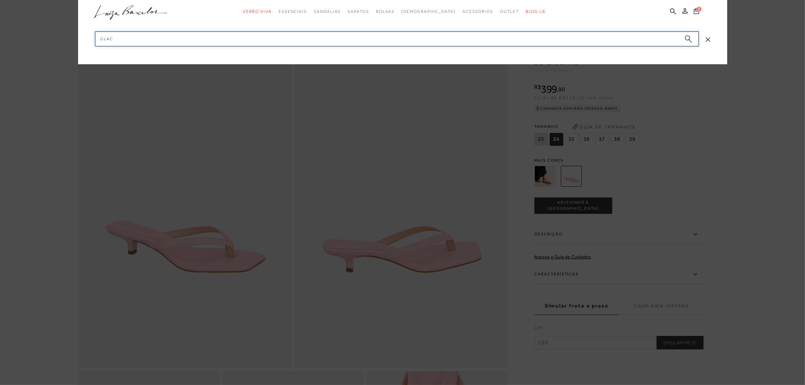
type input "GLACE"
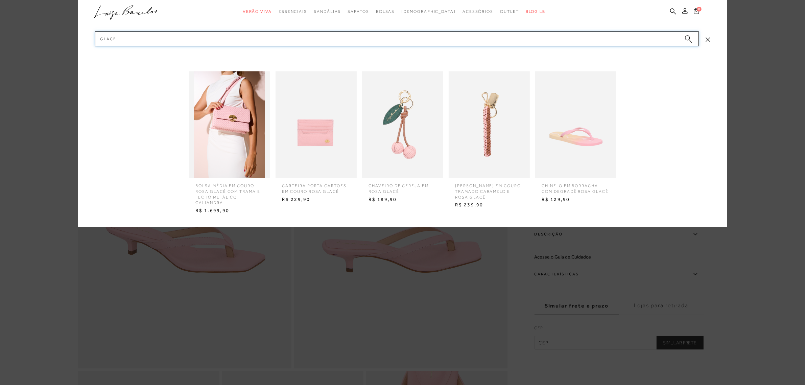
click at [255, 36] on input "GLACE" at bounding box center [397, 38] width 604 height 15
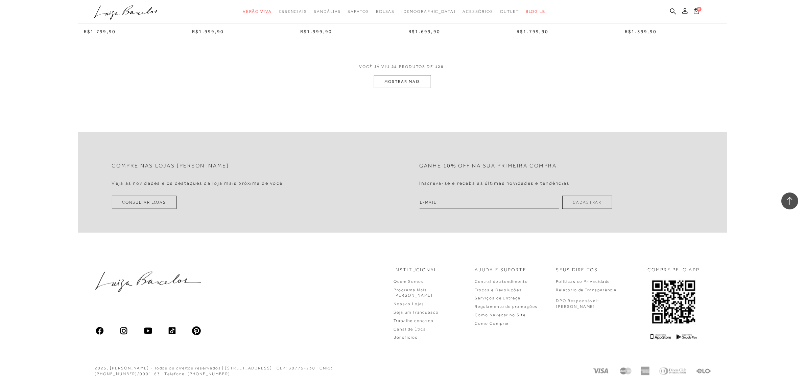
scroll to position [839, 0]
click at [402, 87] on button "MOSTRAR MAIS" at bounding box center [402, 81] width 57 height 13
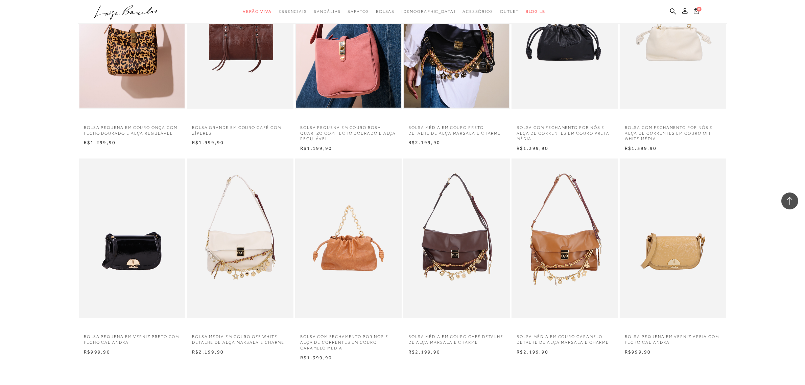
scroll to position [1557, 0]
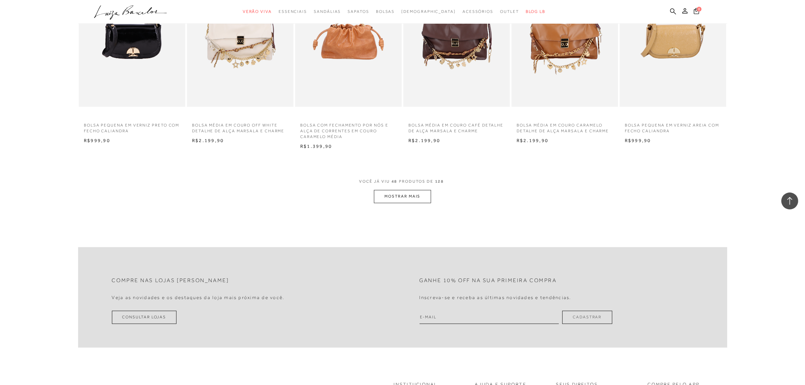
click at [401, 203] on button "MOSTRAR MAIS" at bounding box center [402, 196] width 57 height 13
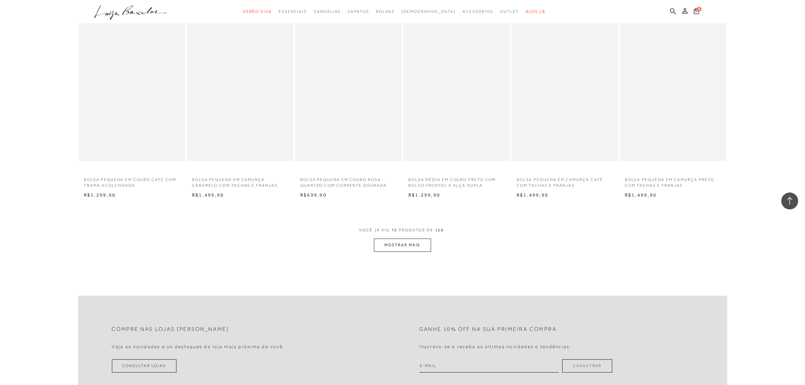
scroll to position [2360, 0]
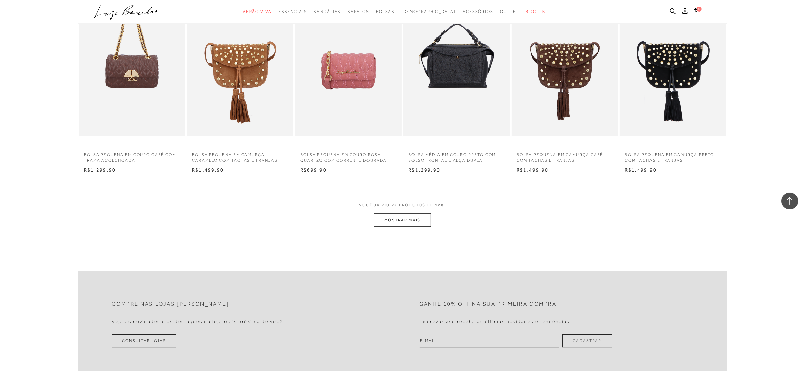
click at [402, 222] on button "MOSTRAR MAIS" at bounding box center [402, 219] width 57 height 13
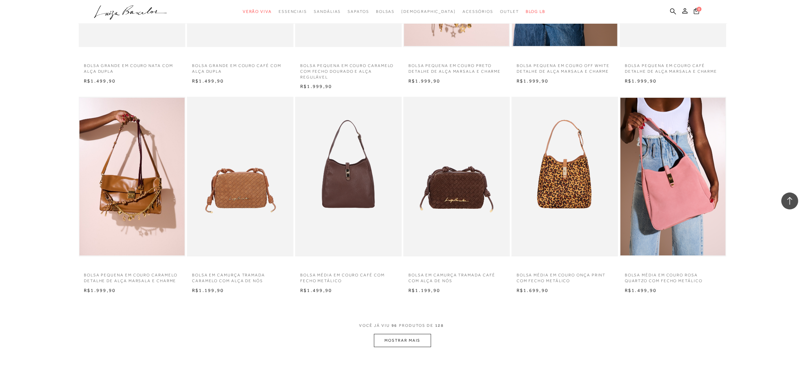
scroll to position [3121, 0]
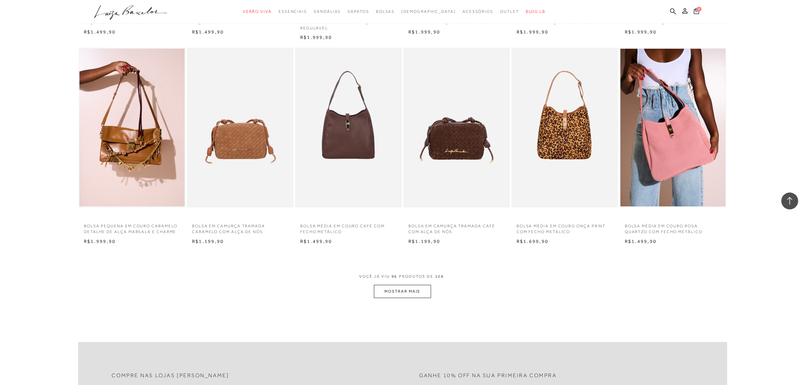
click at [403, 298] on button "MOSTRAR MAIS" at bounding box center [402, 291] width 57 height 13
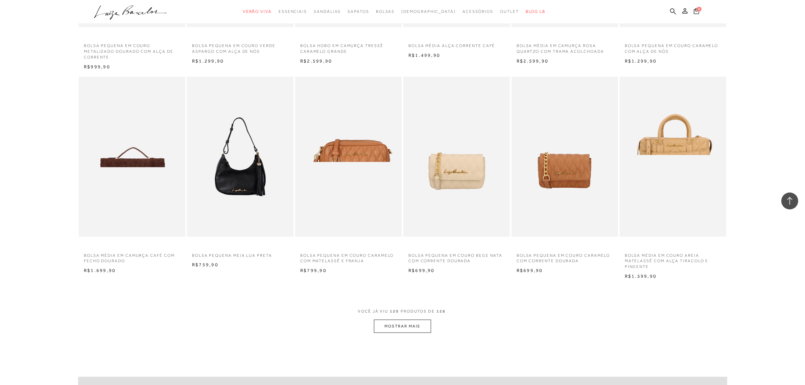
scroll to position [4008, 0]
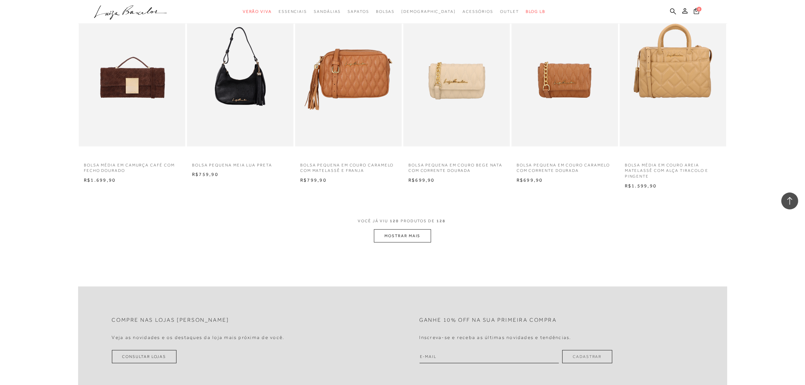
click at [401, 242] on button "MOSTRAR MAIS" at bounding box center [402, 235] width 57 height 13
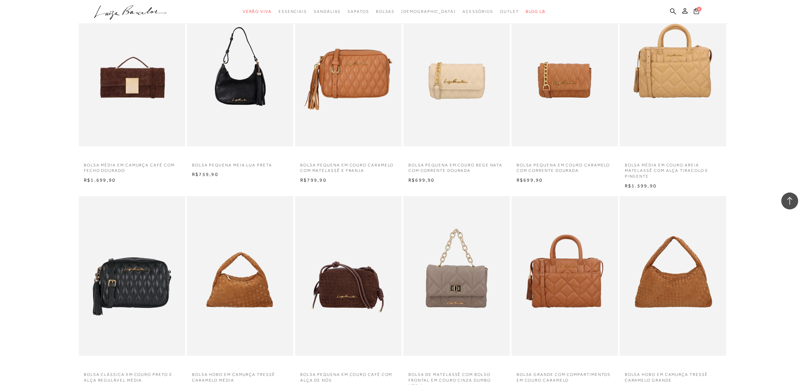
scroll to position [4167, 0]
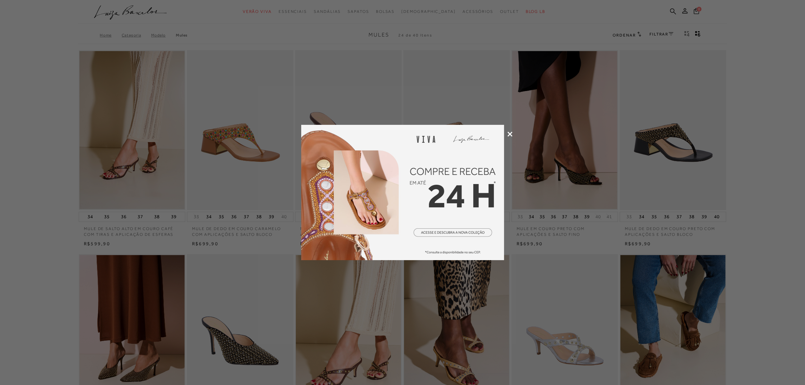
click at [509, 136] on div at bounding box center [402, 192] width 805 height 385
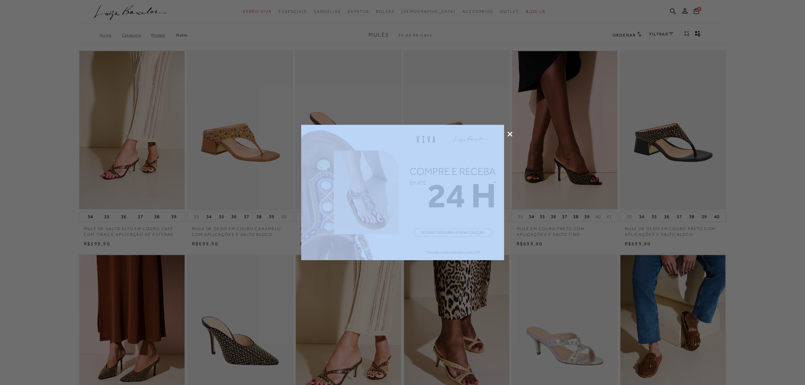
click at [773, 184] on div at bounding box center [402, 192] width 805 height 385
click at [510, 135] on icon at bounding box center [509, 134] width 5 height 5
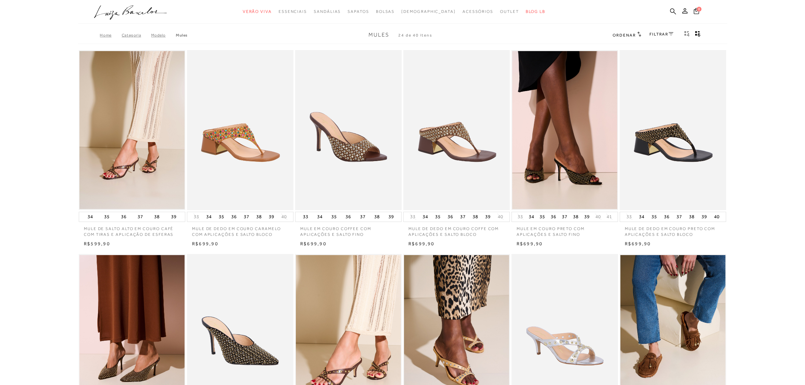
click at [796, 208] on body "Página da coleção de Mules está carregada categoryHeader .a{fill-rule:evenodd;}…" at bounding box center [402, 192] width 805 height 385
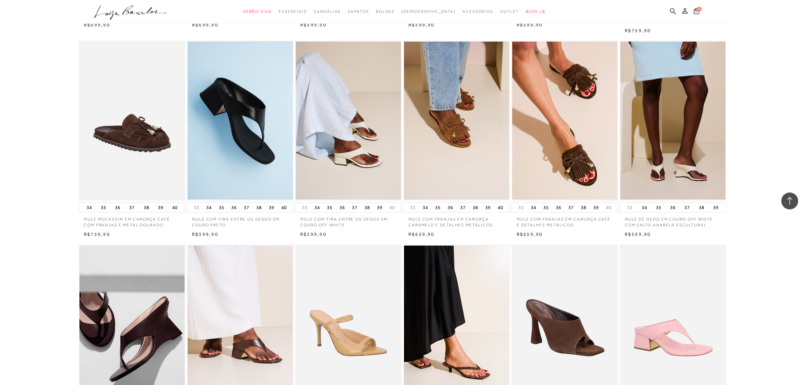
scroll to position [592, 0]
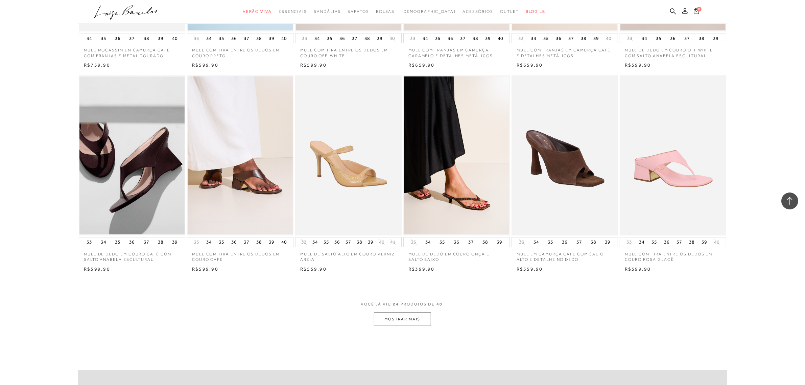
click at [390, 318] on button "MOSTRAR MAIS" at bounding box center [402, 318] width 57 height 13
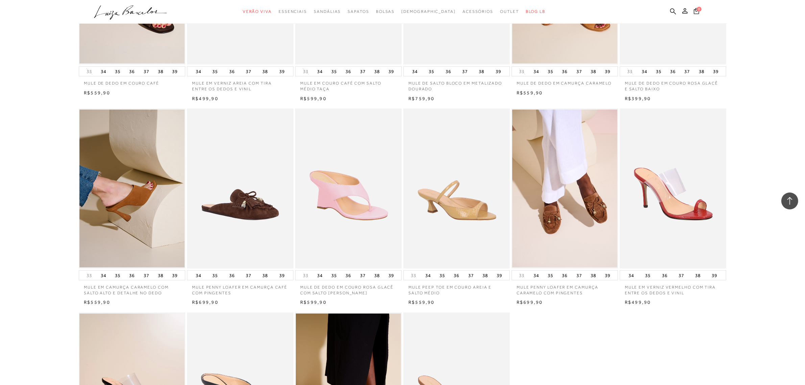
scroll to position [972, 0]
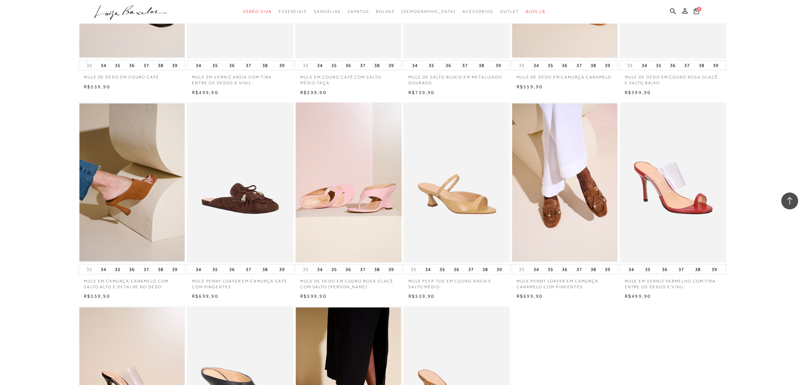
click at [372, 200] on img at bounding box center [349, 182] width 106 height 160
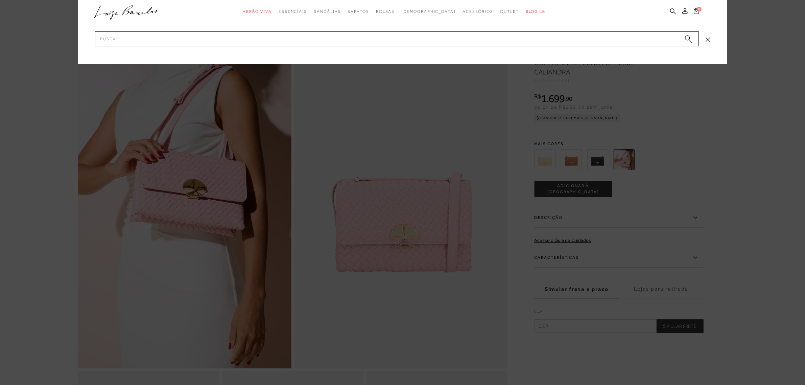
type input "F"
type input "GLACE"
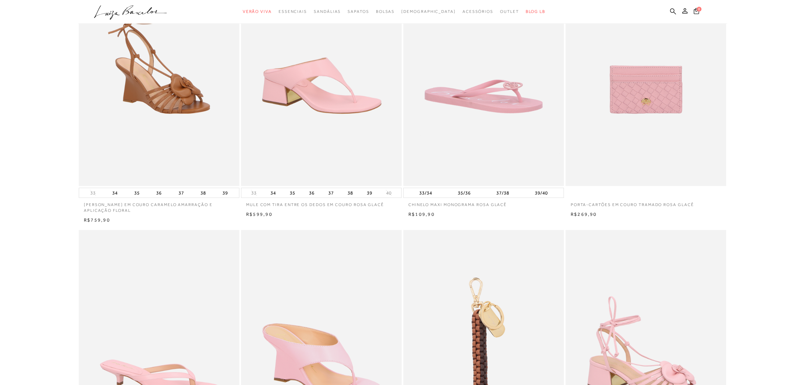
scroll to position [169, 0]
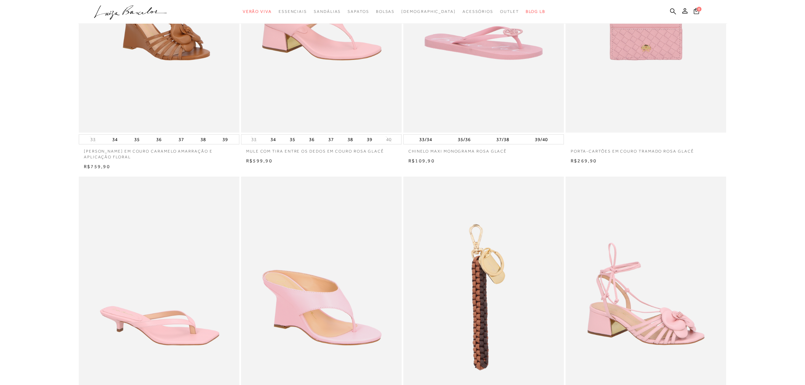
click at [770, 215] on body "pa2900006 está carregada. categoryHeader .a{fill-rule:evenodd;} Verão Viva Em a…" at bounding box center [402, 23] width 805 height 385
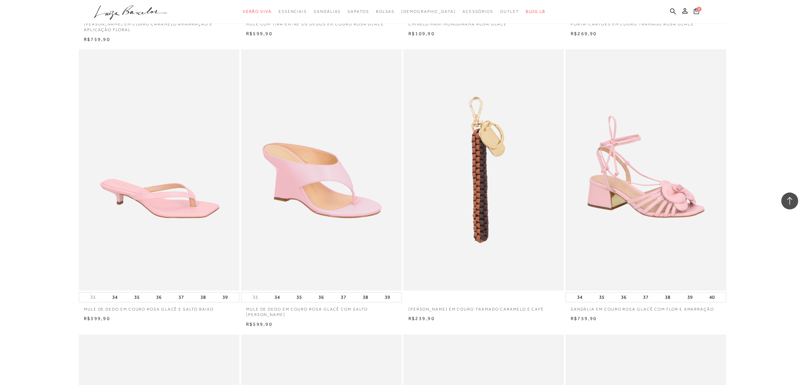
scroll to position [296, 0]
click at [193, 176] on img at bounding box center [158, 170] width 159 height 239
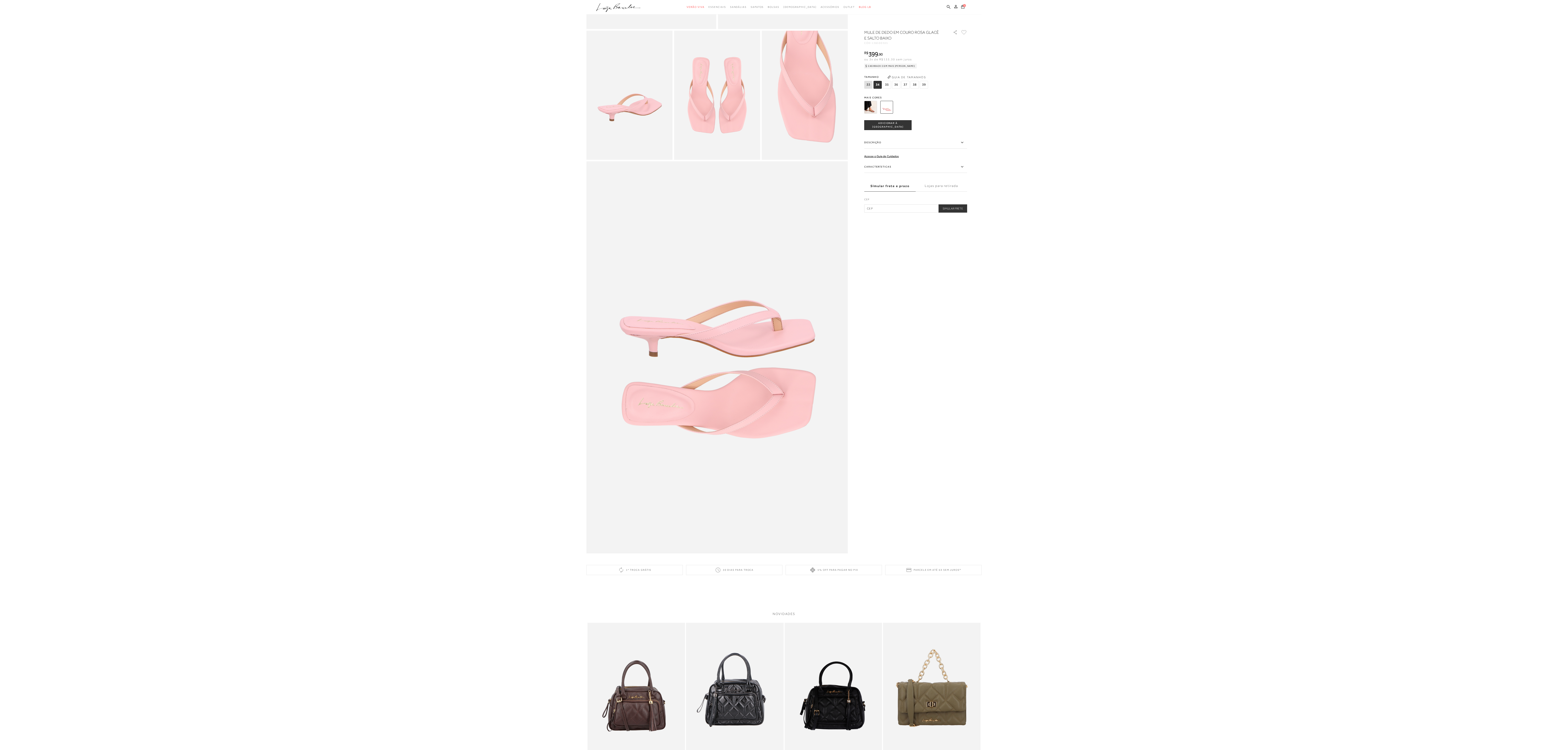
scroll to position [190, 0]
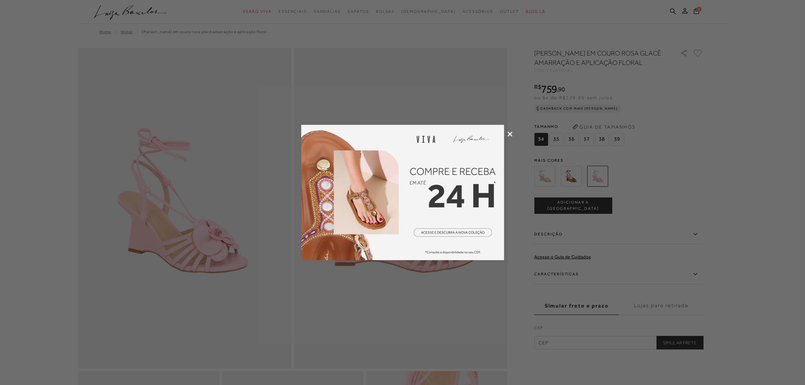
click at [509, 136] on icon at bounding box center [509, 134] width 5 height 5
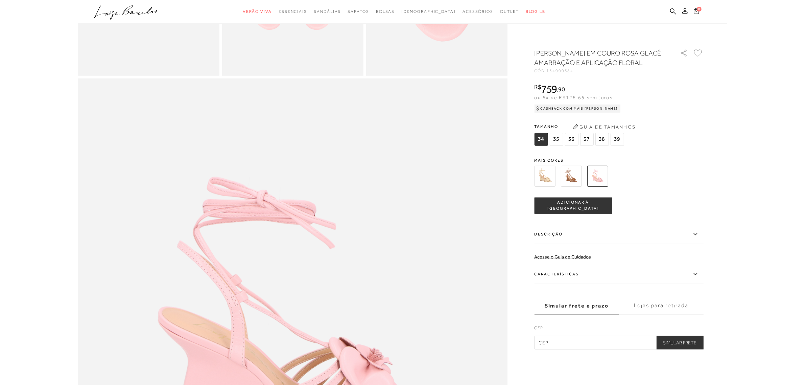
scroll to position [211, 0]
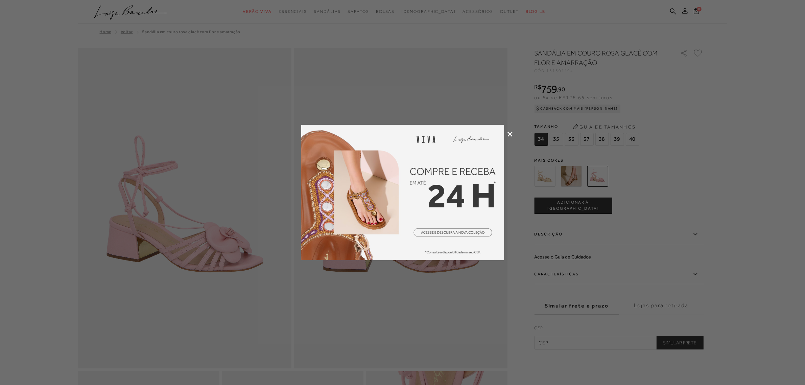
click at [510, 134] on icon at bounding box center [509, 134] width 5 height 5
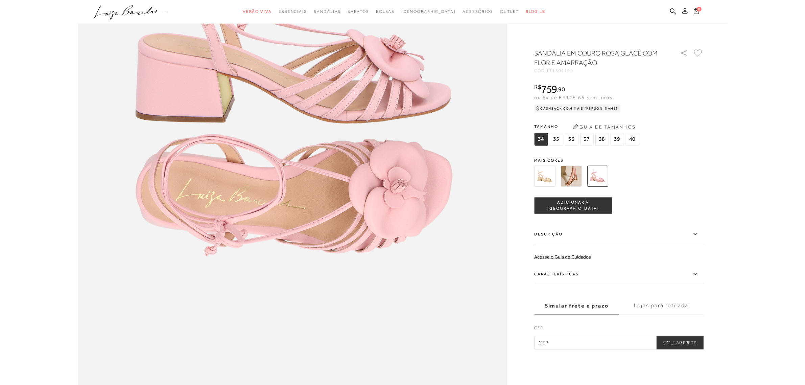
scroll to position [592, 0]
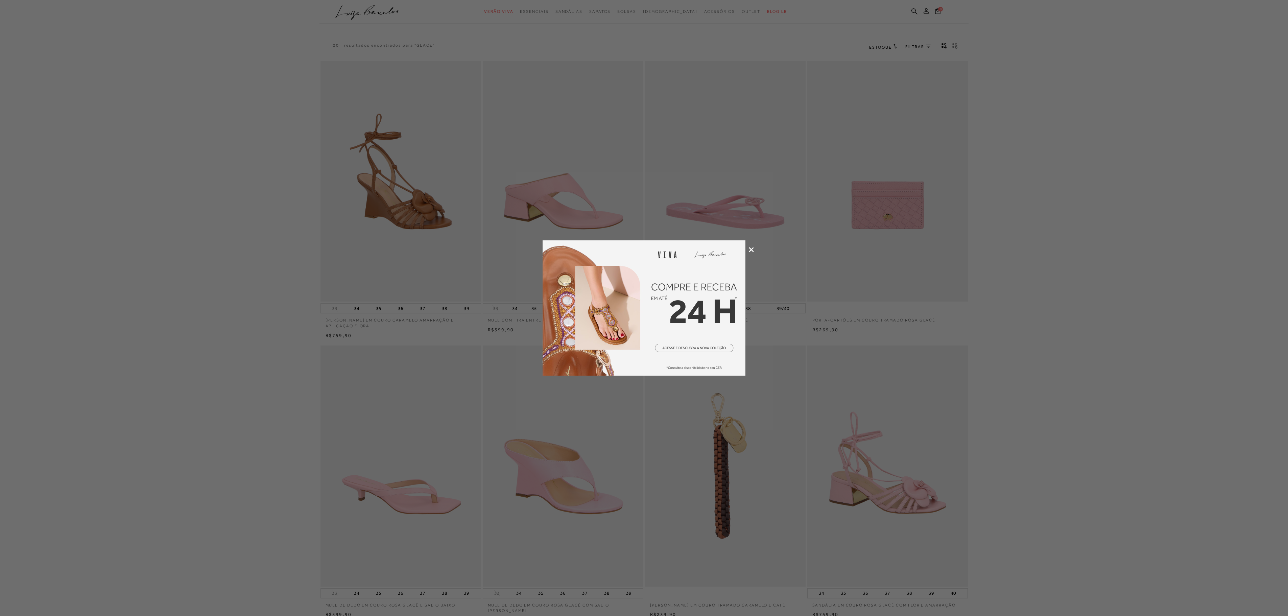
click at [752, 248] on icon at bounding box center [751, 249] width 5 height 5
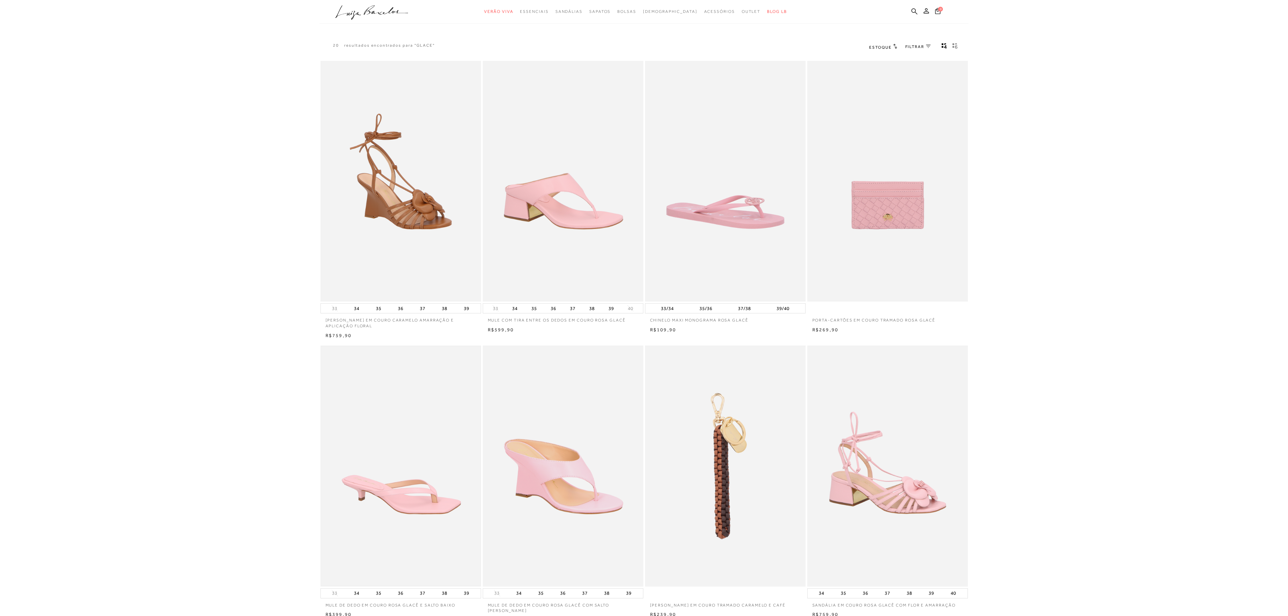
click at [437, 496] on img at bounding box center [400, 466] width 159 height 239
